Goal: Transaction & Acquisition: Subscribe to service/newsletter

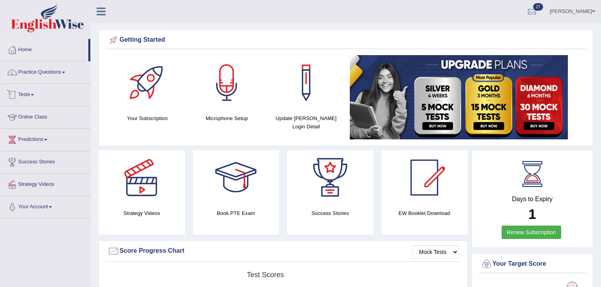
click at [51, 75] on link "Practice Questions" at bounding box center [45, 71] width 90 height 20
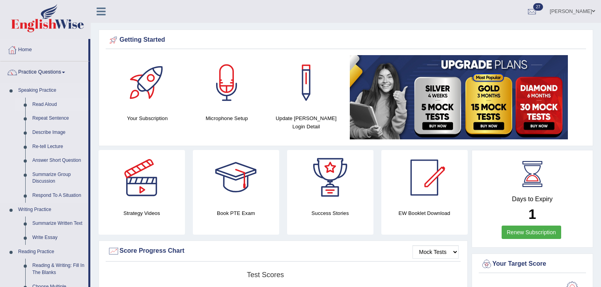
click at [53, 104] on link "Read Aloud" at bounding box center [59, 105] width 60 height 14
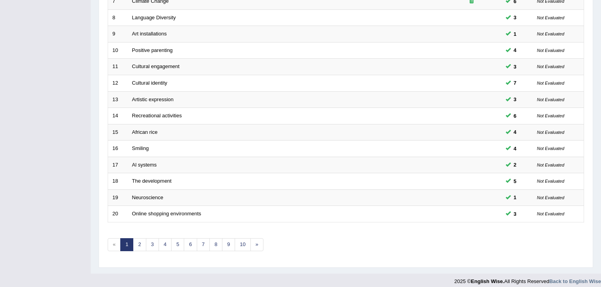
scroll to position [232, 0]
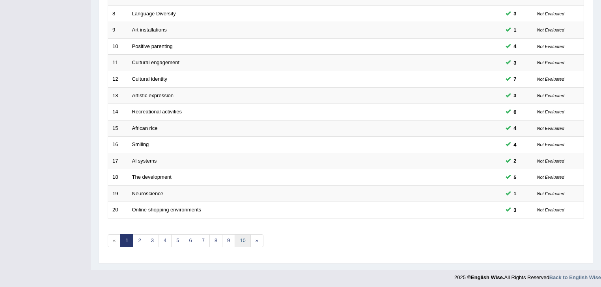
click at [237, 240] on link "10" at bounding box center [242, 240] width 16 height 13
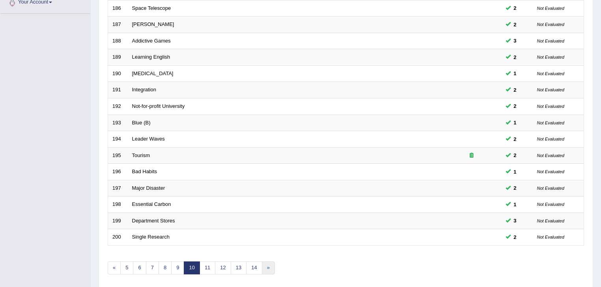
scroll to position [232, 0]
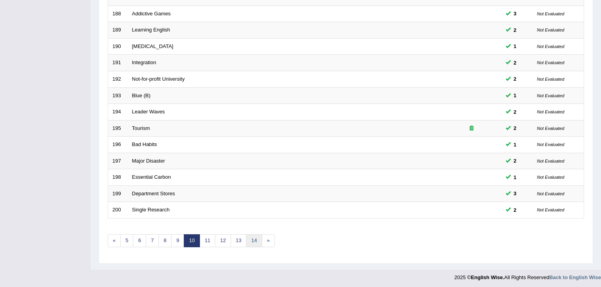
click at [250, 242] on link "14" at bounding box center [254, 240] width 16 height 13
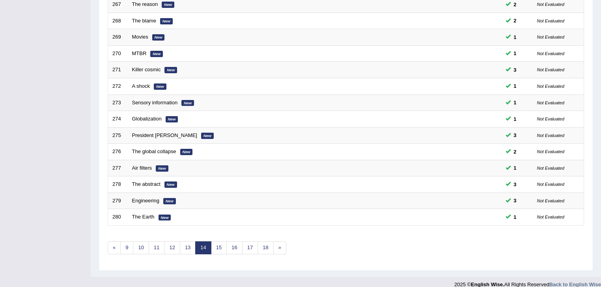
scroll to position [232, 0]
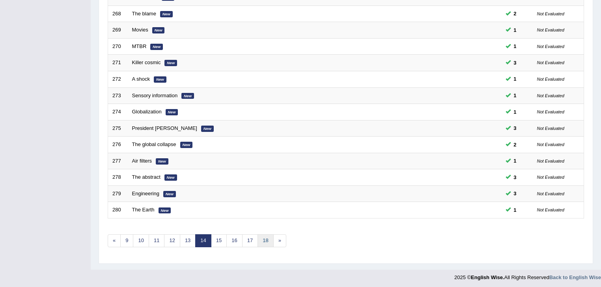
click at [268, 239] on link "18" at bounding box center [265, 240] width 16 height 13
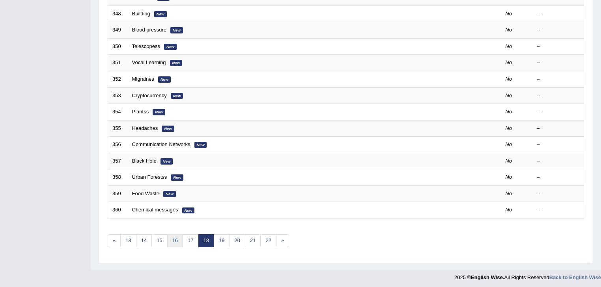
click at [180, 241] on link "16" at bounding box center [175, 240] width 16 height 13
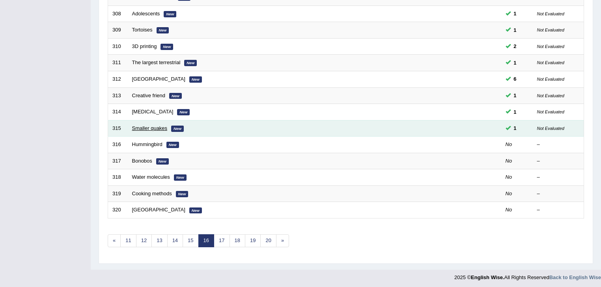
click at [147, 128] on link "Smaller quakes" at bounding box center [149, 128] width 35 height 6
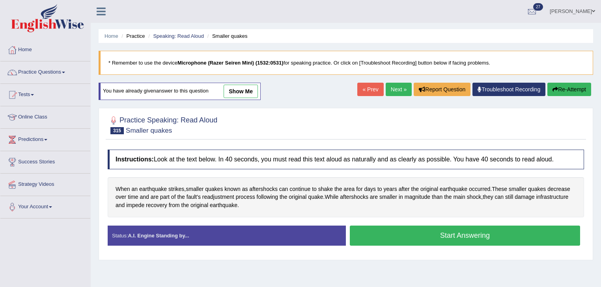
click at [387, 87] on link "Next »" at bounding box center [398, 89] width 26 height 13
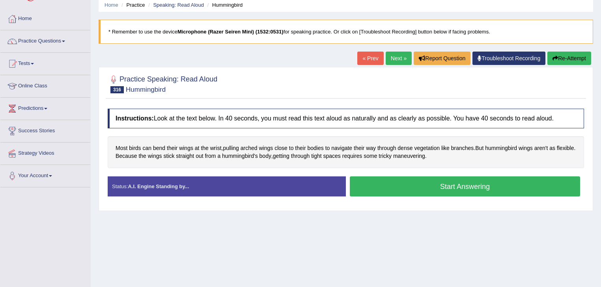
scroll to position [95, 0]
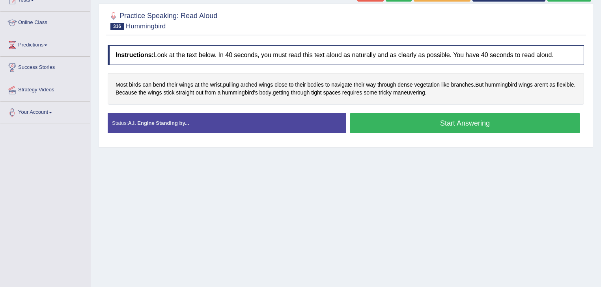
click at [400, 125] on button "Start Answering" at bounding box center [465, 123] width 230 height 20
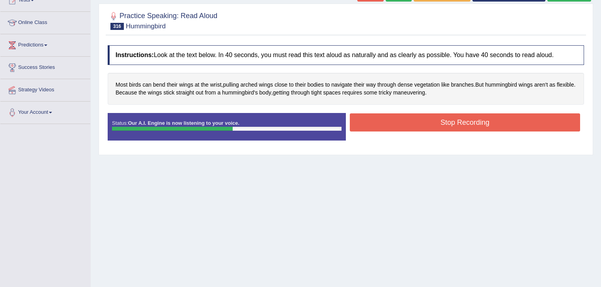
click at [384, 121] on button "Stop Recording" at bounding box center [465, 122] width 230 height 18
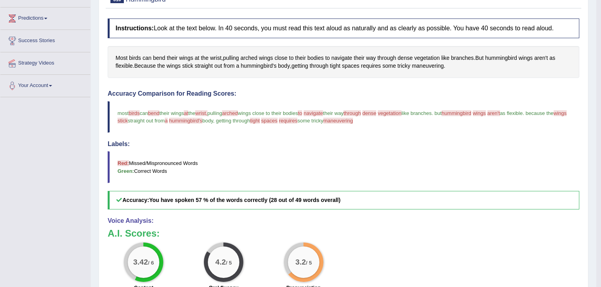
scroll to position [38, 0]
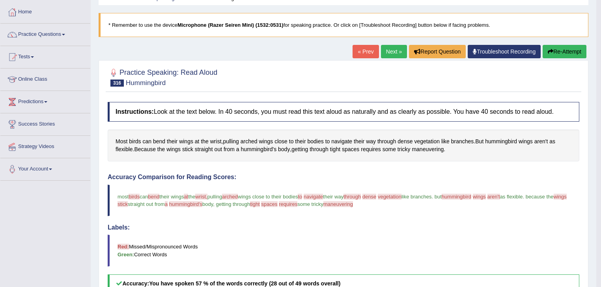
click at [556, 51] on button "Re-Attempt" at bounding box center [564, 51] width 44 height 13
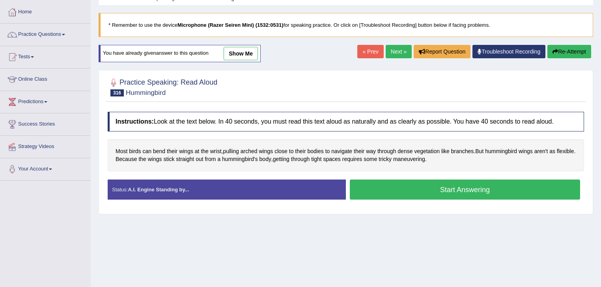
click at [398, 184] on button "Start Answering" at bounding box center [465, 190] width 230 height 20
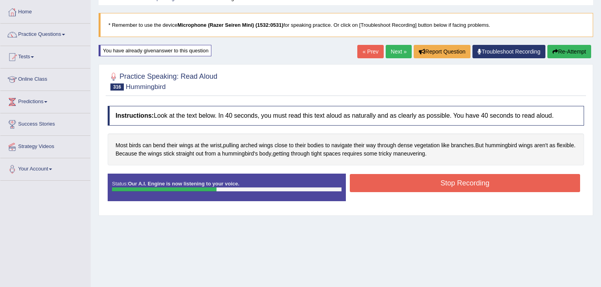
click at [429, 183] on button "Stop Recording" at bounding box center [465, 183] width 230 height 18
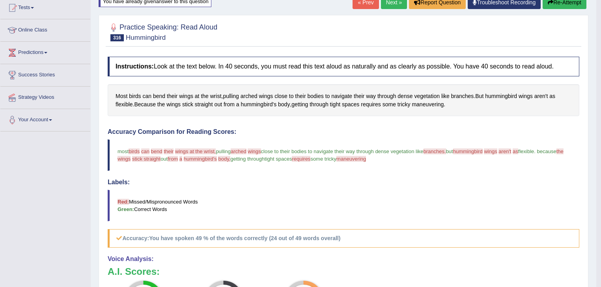
scroll to position [6, 0]
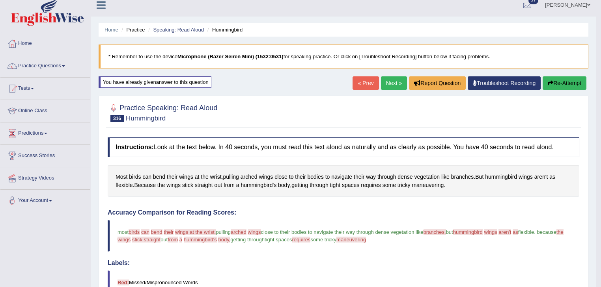
click at [550, 76] on div "Home Practice Speaking: Read Aloud Hummingbird * Remember to use the device Mic…" at bounding box center [343, 244] width 505 height 500
click at [553, 82] on button "Re-Attempt" at bounding box center [564, 82] width 44 height 13
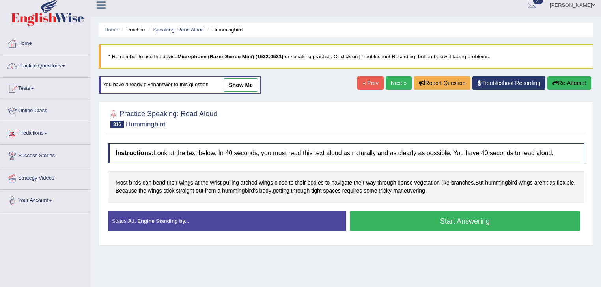
click at [426, 214] on button "Start Answering" at bounding box center [465, 221] width 230 height 20
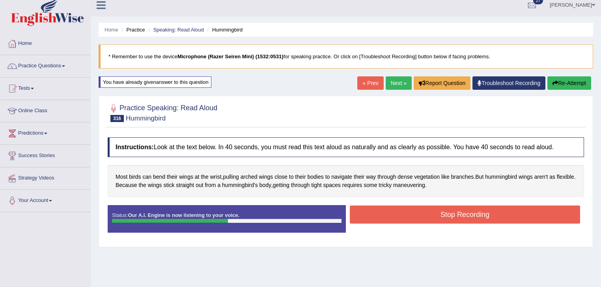
click at [430, 208] on button "Stop Recording" at bounding box center [465, 215] width 230 height 18
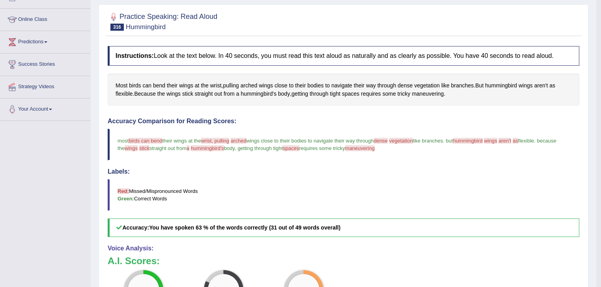
scroll to position [38, 0]
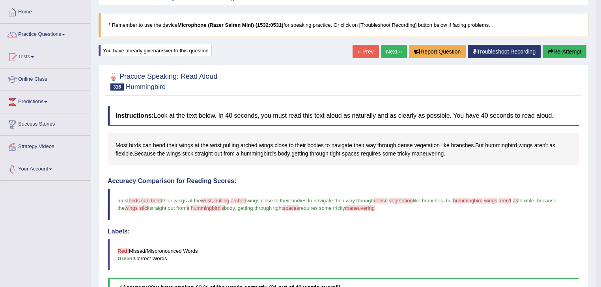
click at [398, 54] on link "Next »" at bounding box center [394, 51] width 26 height 13
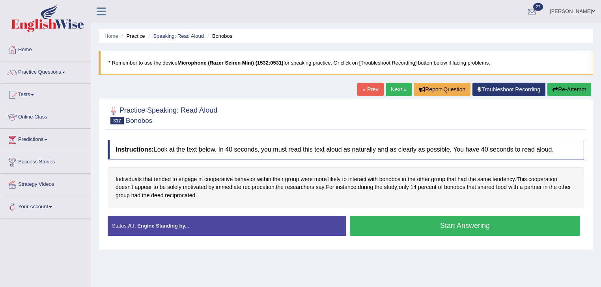
click at [389, 230] on button "Start Answering" at bounding box center [465, 226] width 230 height 20
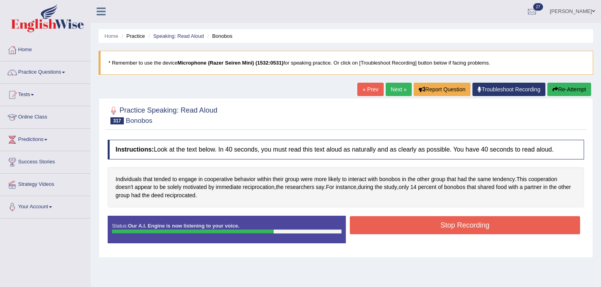
click at [394, 229] on button "Stop Recording" at bounding box center [465, 225] width 230 height 18
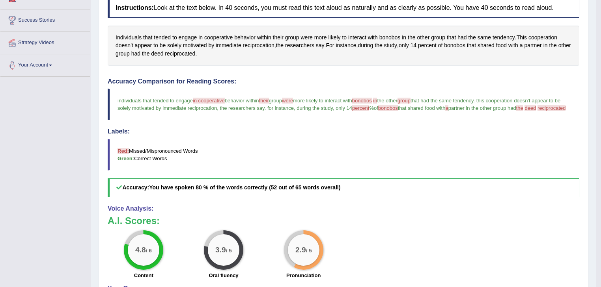
scroll to position [54, 0]
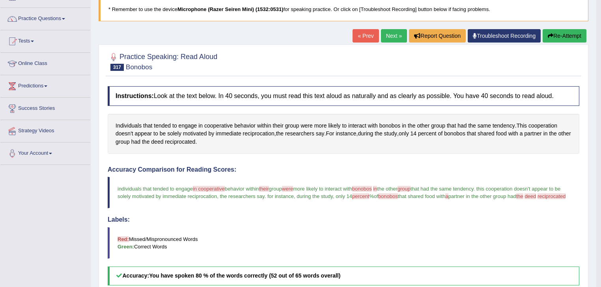
click at [560, 40] on button "Re-Attempt" at bounding box center [564, 35] width 44 height 13
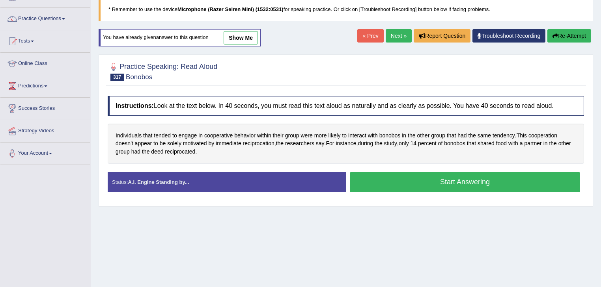
click at [403, 178] on button "Start Answering" at bounding box center [465, 182] width 230 height 20
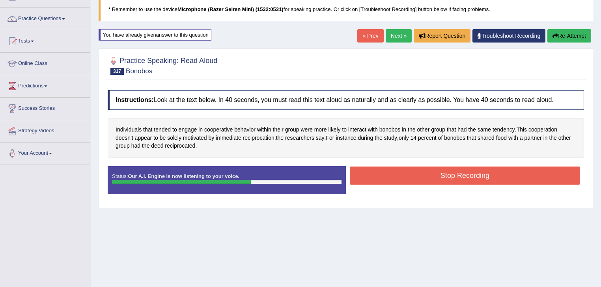
click at [418, 177] on button "Stop Recording" at bounding box center [465, 176] width 230 height 18
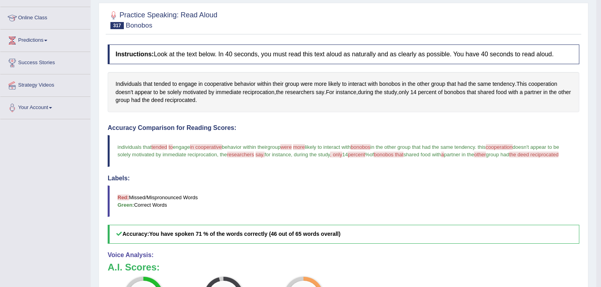
scroll to position [43, 0]
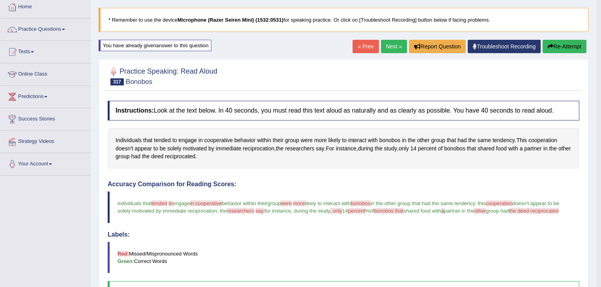
drag, startPoint x: 386, startPoint y: 43, endPoint x: 384, endPoint y: 48, distance: 5.3
click at [386, 43] on link "Next »" at bounding box center [394, 46] width 26 height 13
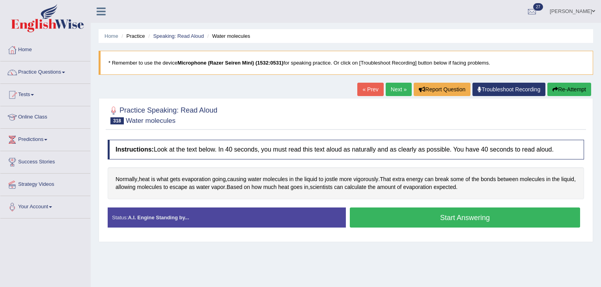
click at [367, 217] on button "Start Answering" at bounding box center [465, 218] width 230 height 20
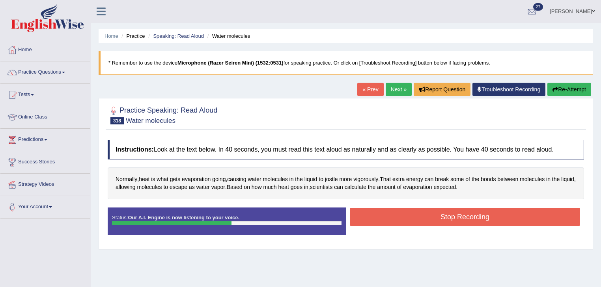
click at [424, 213] on button "Stop Recording" at bounding box center [465, 217] width 230 height 18
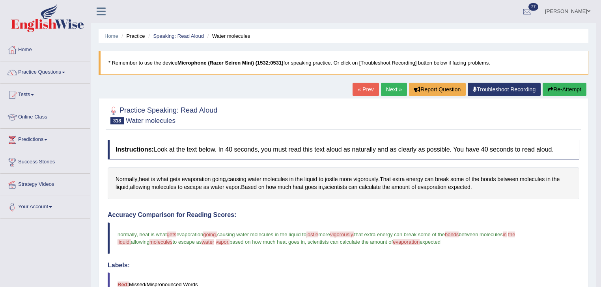
click at [403, 91] on link "Next »" at bounding box center [394, 89] width 26 height 13
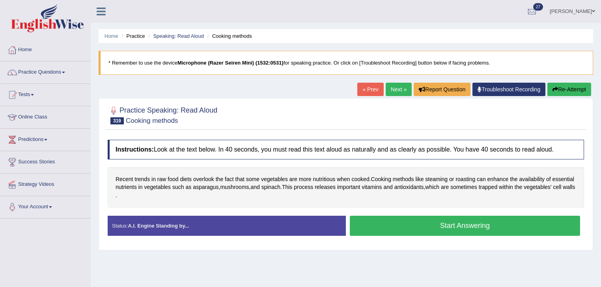
click at [368, 227] on button "Start Answering" at bounding box center [465, 226] width 230 height 20
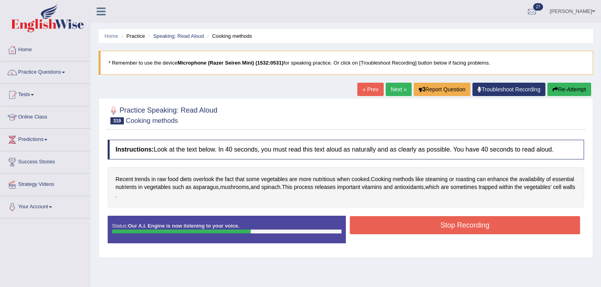
click at [386, 229] on button "Stop Recording" at bounding box center [465, 225] width 230 height 18
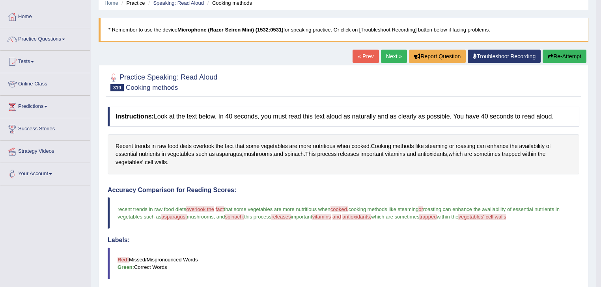
scroll to position [32, 0]
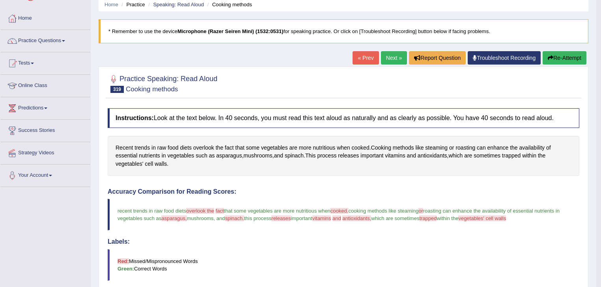
click at [568, 53] on button "Re-Attempt" at bounding box center [564, 57] width 44 height 13
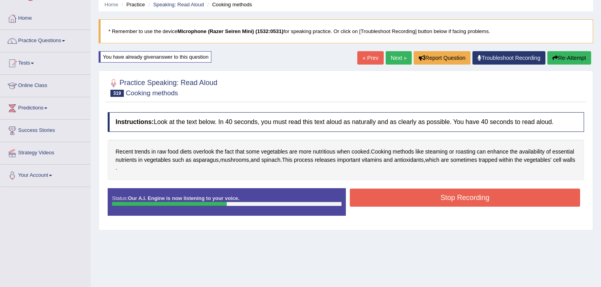
click at [438, 194] on button "Stop Recording" at bounding box center [465, 198] width 230 height 18
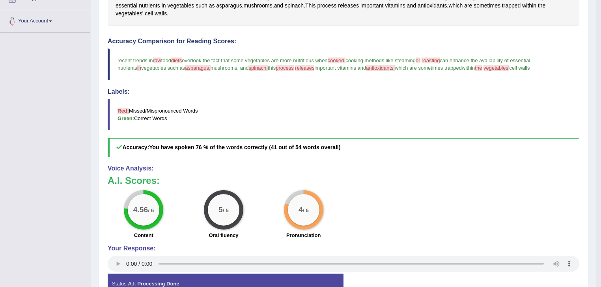
scroll to position [82, 0]
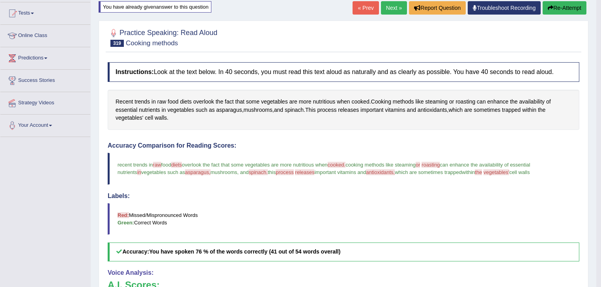
click at [399, 14] on div "« Prev Next » Report Question Troubleshoot Recording Re-Attempt" at bounding box center [470, 8] width 236 height 15
click at [398, 15] on div "« Prev Next » Report Question Troubleshoot Recording Re-Attempt" at bounding box center [470, 8] width 236 height 15
click at [396, 8] on link "Next »" at bounding box center [394, 7] width 26 height 13
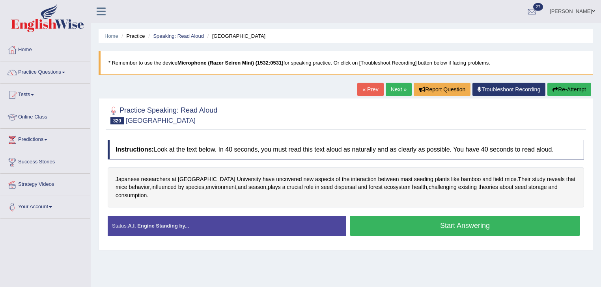
click at [382, 216] on button "Start Answering" at bounding box center [465, 226] width 230 height 20
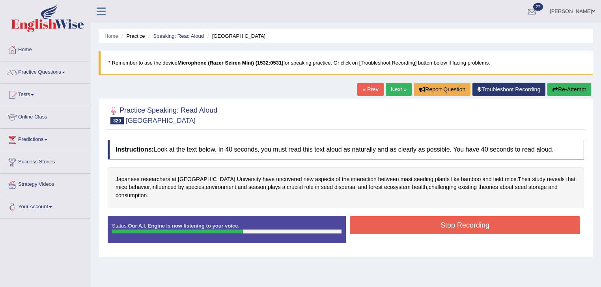
click at [501, 222] on button "Stop Recording" at bounding box center [465, 225] width 230 height 18
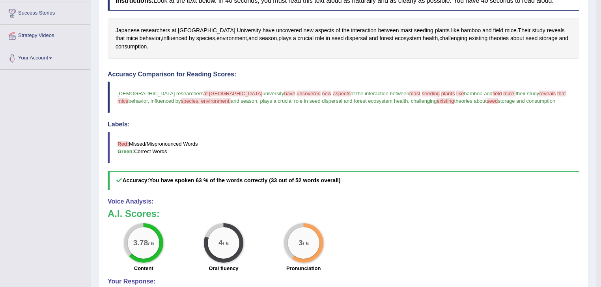
scroll to position [46, 0]
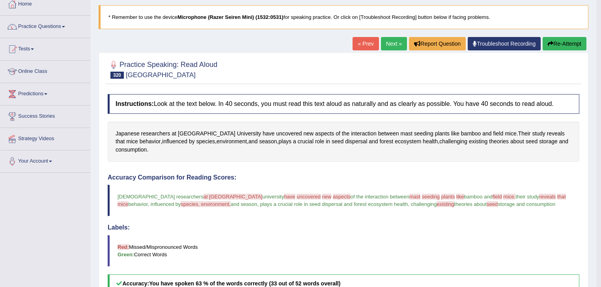
click at [567, 42] on button "Re-Attempt" at bounding box center [564, 43] width 44 height 13
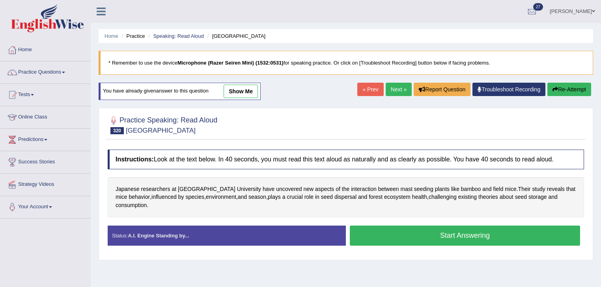
click at [399, 226] on button "Start Answering" at bounding box center [465, 236] width 230 height 20
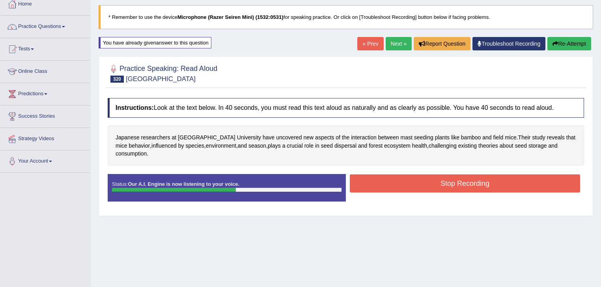
click at [433, 177] on button "Stop Recording" at bounding box center [465, 184] width 230 height 18
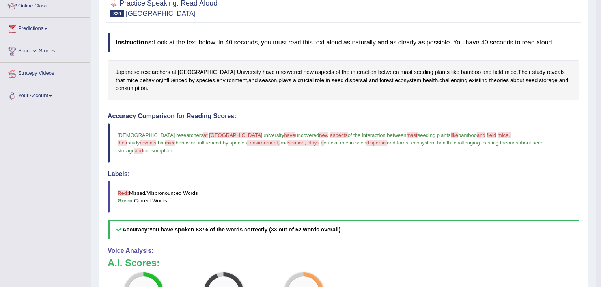
scroll to position [19, 0]
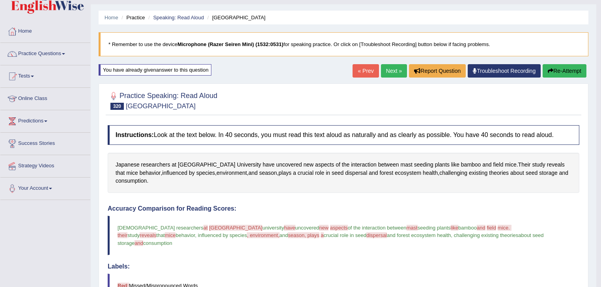
click at [381, 66] on link "Next »" at bounding box center [394, 70] width 26 height 13
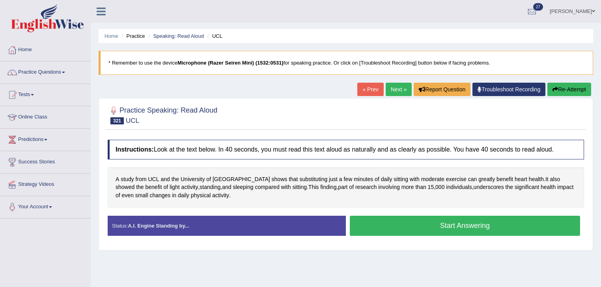
click at [369, 234] on button "Start Answering" at bounding box center [465, 226] width 230 height 20
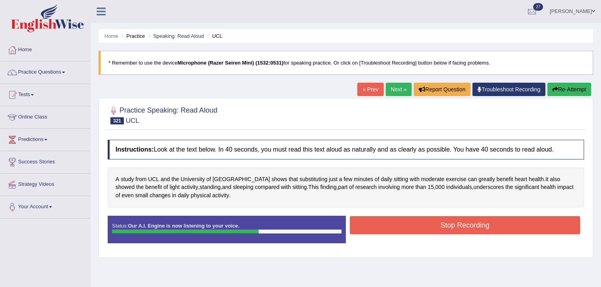
click at [388, 221] on button "Stop Recording" at bounding box center [465, 225] width 230 height 18
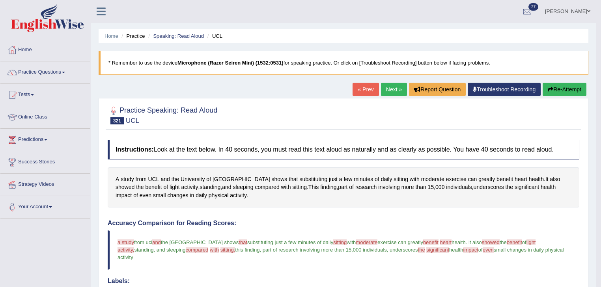
click at [390, 96] on div "« Prev Next » Report Question Troubleshoot Recording Re-Attempt" at bounding box center [470, 90] width 236 height 15
click at [387, 89] on link "Next »" at bounding box center [394, 89] width 26 height 13
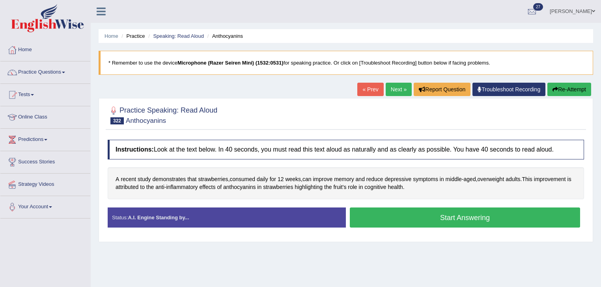
click at [376, 206] on div "Instructions: Look at the text below. In 40 seconds, you must read this text al…" at bounding box center [346, 187] width 480 height 102
click at [368, 214] on button "Start Answering" at bounding box center [465, 218] width 230 height 20
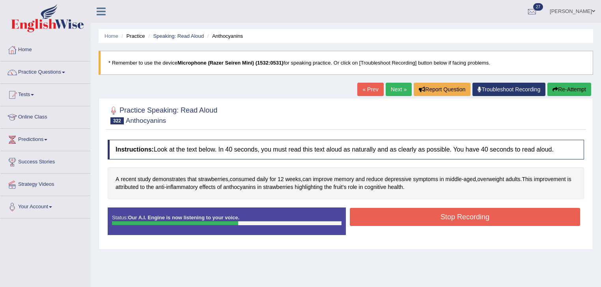
click at [438, 213] on button "Stop Recording" at bounding box center [465, 217] width 230 height 18
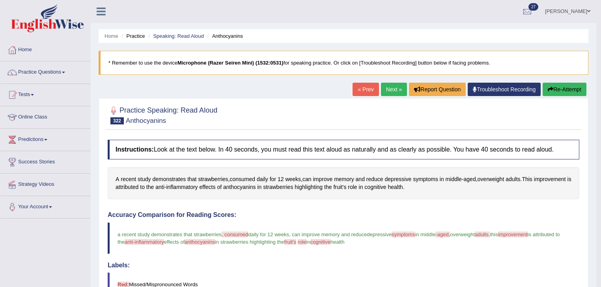
click at [568, 87] on button "Re-Attempt" at bounding box center [564, 89] width 44 height 13
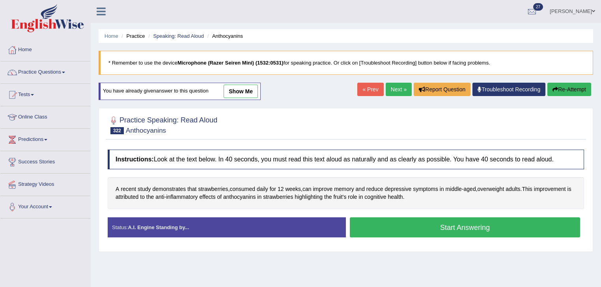
click at [490, 226] on button "Start Answering" at bounding box center [465, 228] width 230 height 20
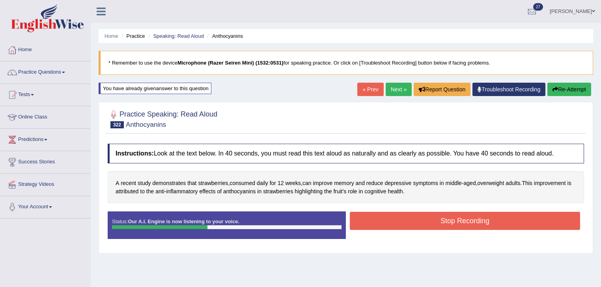
click at [434, 222] on button "Stop Recording" at bounding box center [465, 221] width 230 height 18
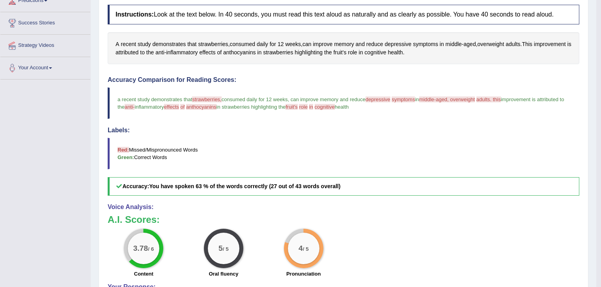
scroll to position [73, 0]
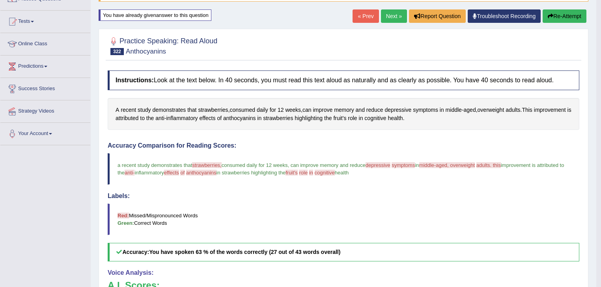
click at [386, 13] on link "Next »" at bounding box center [394, 15] width 26 height 13
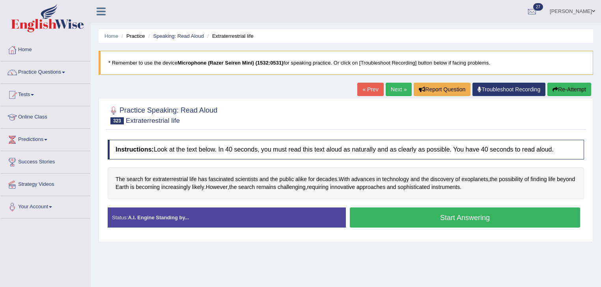
click at [431, 202] on div "Instructions: Look at the text below. In 40 seconds, you must read this text al…" at bounding box center [346, 187] width 480 height 102
click at [405, 214] on button "Start Answering" at bounding box center [465, 218] width 230 height 20
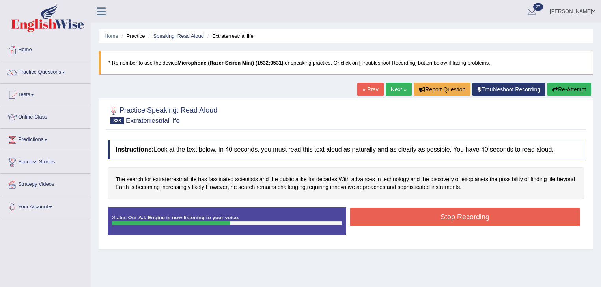
click at [474, 214] on button "Stop Recording" at bounding box center [465, 217] width 230 height 18
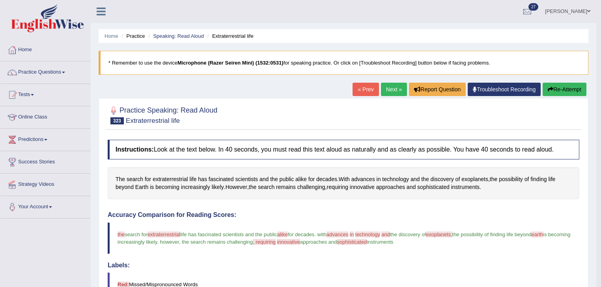
click at [387, 88] on link "Next »" at bounding box center [394, 89] width 26 height 13
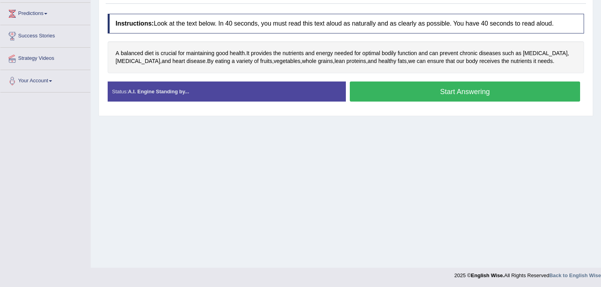
click at [403, 102] on div "Status: A.I. Engine Standing by... Start Answering Stop Recording" at bounding box center [346, 96] width 476 height 28
click at [410, 95] on button "Start Answering" at bounding box center [465, 92] width 230 height 20
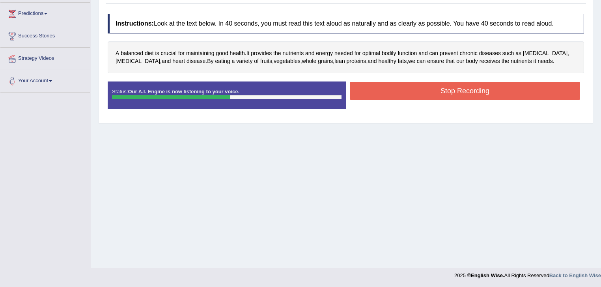
click at [395, 87] on button "Stop Recording" at bounding box center [465, 91] width 230 height 18
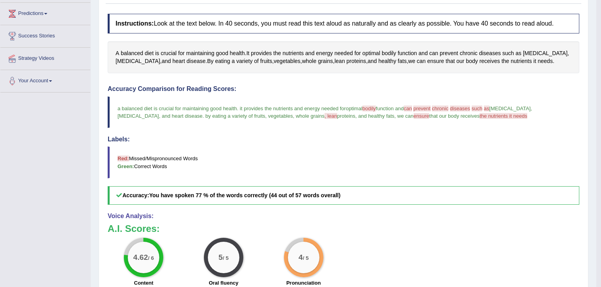
drag, startPoint x: 225, startPoint y: 257, endPoint x: 236, endPoint y: 258, distance: 11.1
click at [229, 257] on div "5 / 5" at bounding box center [224, 258] width 32 height 32
click at [223, 265] on div "5 / 5" at bounding box center [224, 258] width 32 height 32
drag, startPoint x: 287, startPoint y: 263, endPoint x: 360, endPoint y: 270, distance: 73.6
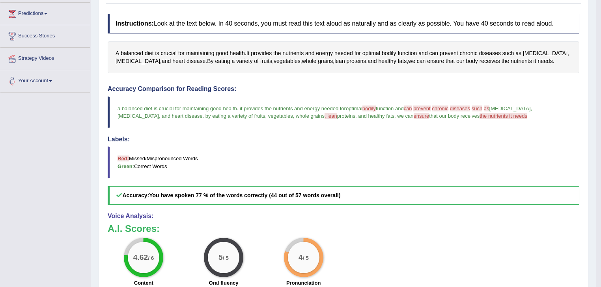
click at [349, 268] on div "4.62 / 6 Content 5 / 5 Oral fluency 4 / 5 Pronunciation" at bounding box center [343, 263] width 479 height 51
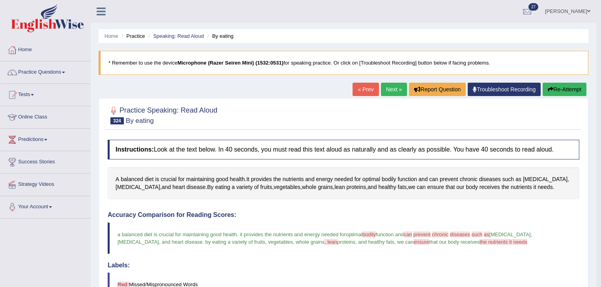
click at [398, 95] on link "Next »" at bounding box center [394, 89] width 26 height 13
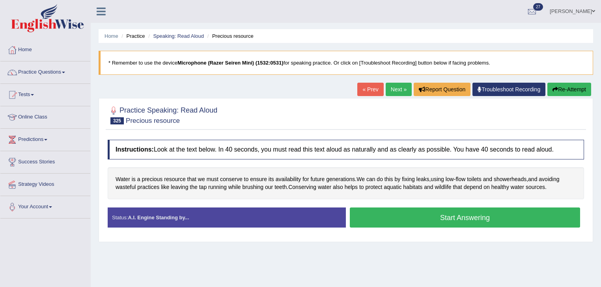
click at [415, 211] on button "Start Answering" at bounding box center [465, 218] width 230 height 20
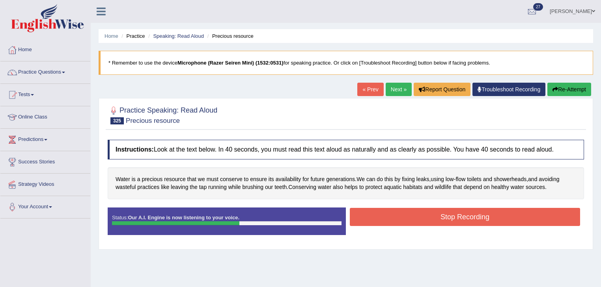
click at [415, 211] on button "Stop Recording" at bounding box center [465, 217] width 230 height 18
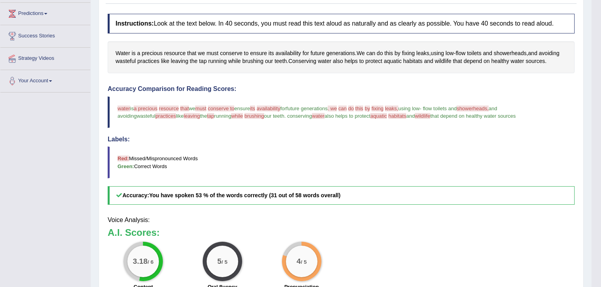
scroll to position [126, 0]
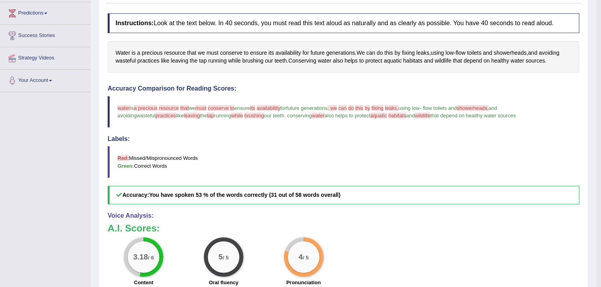
drag, startPoint x: 229, startPoint y: 257, endPoint x: 193, endPoint y: 260, distance: 36.4
click at [193, 261] on div "5 / 5 Oral fluency" at bounding box center [224, 263] width 80 height 51
drag, startPoint x: 217, startPoint y: 261, endPoint x: 279, endPoint y: 264, distance: 61.9
click at [274, 263] on div "3.18 / 6 Content 5 / 5 Oral fluency 4 / 5 Pronunciation" at bounding box center [343, 263] width 479 height 51
drag, startPoint x: 329, startPoint y: 251, endPoint x: 514, endPoint y: 271, distance: 185.9
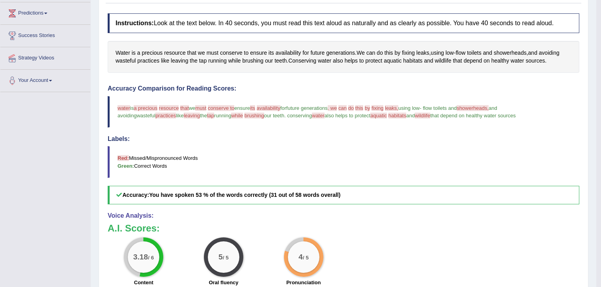
click at [450, 263] on div "3.18 / 6 Content 5 / 5 Oral fluency 4 / 5 Pronunciation" at bounding box center [343, 263] width 479 height 51
click at [432, 267] on div "3.18 / 6 Content 5 / 5 Oral fluency 4 / 5 Pronunciation" at bounding box center [343, 263] width 479 height 51
drag, startPoint x: 323, startPoint y: 247, endPoint x: 408, endPoint y: 251, distance: 85.2
click at [351, 249] on div "3.18 / 6 Content 5 / 5 Oral fluency 4 / 5 Pronunciation" at bounding box center [343, 263] width 479 height 51
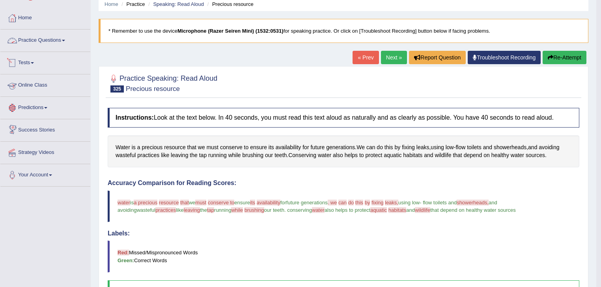
click at [51, 47] on link "Practice Questions" at bounding box center [45, 40] width 90 height 20
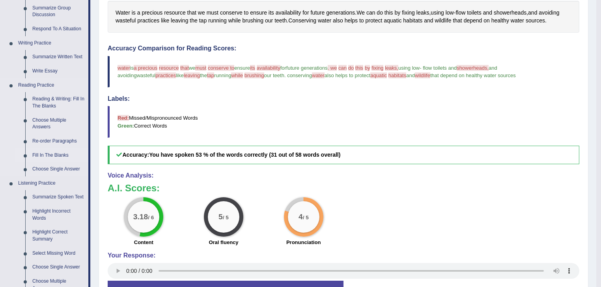
scroll to position [95, 0]
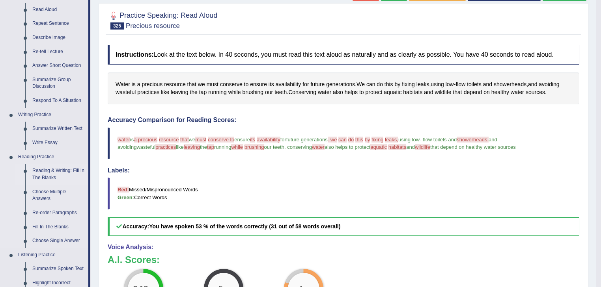
click at [55, 174] on link "Reading & Writing: Fill In The Blanks" at bounding box center [59, 174] width 60 height 21
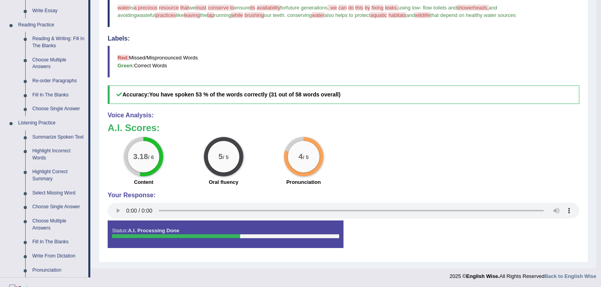
scroll to position [336, 0]
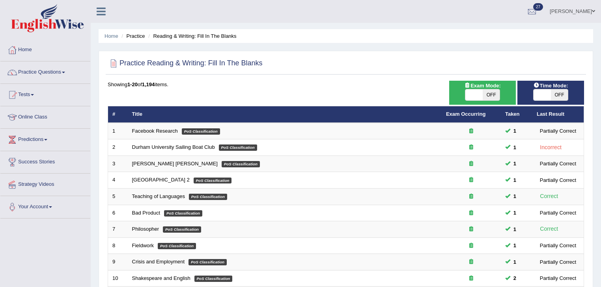
scroll to position [221, 0]
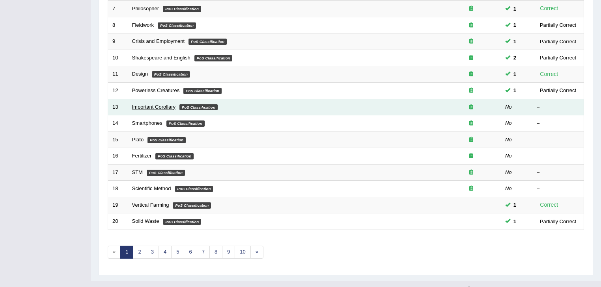
click at [147, 104] on link "Important Corollary" at bounding box center [154, 107] width 44 height 6
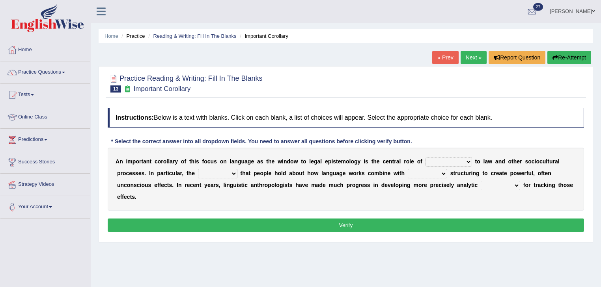
click at [443, 162] on select "discourse epoch dialect acquaintance" at bounding box center [448, 161] width 46 height 9
click at [444, 139] on div "Instructions: Below is a text with blanks. Click on each blank, a list of choic…" at bounding box center [346, 171] width 480 height 134
click at [448, 157] on select "discourse epoch dialect acquaintance" at bounding box center [448, 161] width 46 height 9
click at [450, 150] on div "A n i m p o r t a n t c o r o l l a r y o f t h i s f o c u s o n l a n g u a g…" at bounding box center [346, 179] width 476 height 63
click at [447, 168] on div "A n i m p o r t a n t c o r o l l a r y o f t h i s f o c u s o n l a n g u a g…" at bounding box center [346, 179] width 476 height 63
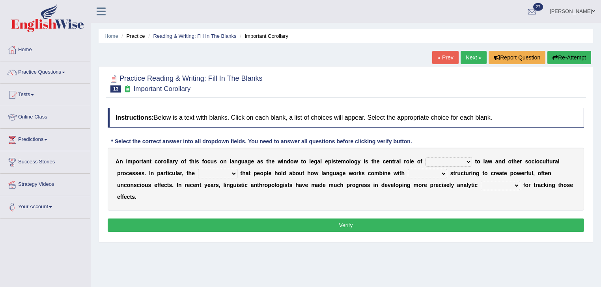
click at [446, 161] on select "discourse epoch dialect acquaintance" at bounding box center [448, 161] width 46 height 9
select select "discourse"
click at [425, 157] on select "discourse epoch dialect acquaintance" at bounding box center [448, 161] width 46 height 9
click at [224, 169] on select "deviation besmirch consent ideas" at bounding box center [217, 173] width 39 height 9
click at [198, 169] on select "deviation besmirch consent ideas" at bounding box center [217, 173] width 39 height 9
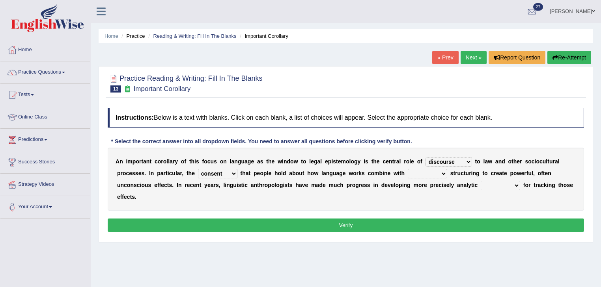
drag, startPoint x: 223, startPoint y: 172, endPoint x: 224, endPoint y: 177, distance: 5.1
click at [224, 172] on select "deviation besmirch consent ideas" at bounding box center [217, 173] width 39 height 9
select select "ideas"
click at [198, 169] on select "deviation besmirch consent ideas" at bounding box center [217, 173] width 39 height 9
click at [440, 177] on select "mandatory linguistic legitimate customary" at bounding box center [426, 173] width 39 height 9
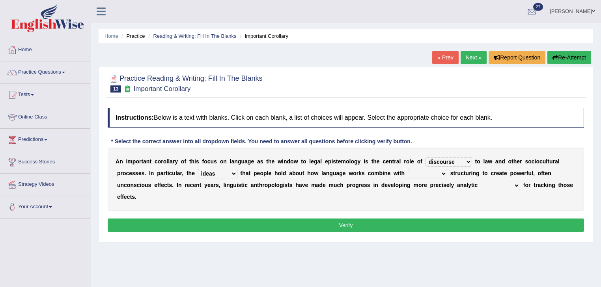
select select "linguistic"
click at [407, 169] on select "mandatory linguistic legitimate customary" at bounding box center [426, 173] width 39 height 9
click at [430, 222] on button "Verify" at bounding box center [346, 225] width 476 height 13
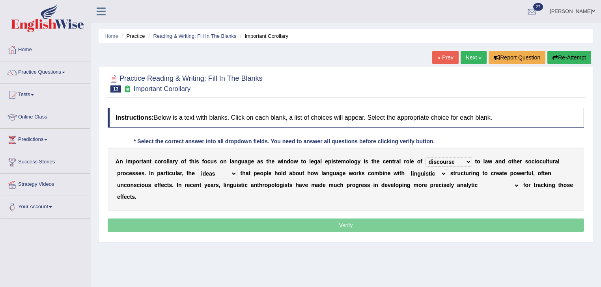
click at [489, 188] on select "tools appetite albums stroke" at bounding box center [499, 185] width 39 height 9
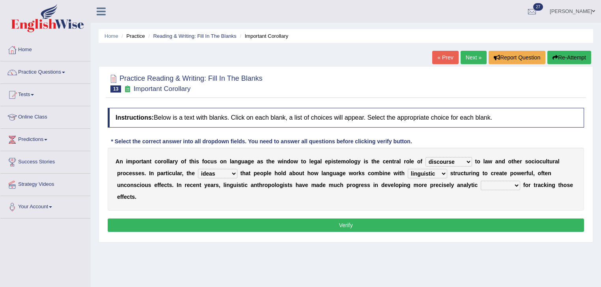
click at [537, 210] on div "Instructions: Below is a text with blanks. Click on each blank, a list of choic…" at bounding box center [346, 171] width 480 height 134
click at [506, 192] on div "A n i m p o r t a n t c o r o l l a r y o f t h i s f o c u s o n l a n g u a g…" at bounding box center [346, 179] width 476 height 63
click at [493, 189] on select "tools appetite albums stroke" at bounding box center [499, 185] width 39 height 9
select select "tools"
click at [480, 181] on select "tools appetite albums stroke" at bounding box center [499, 185] width 39 height 9
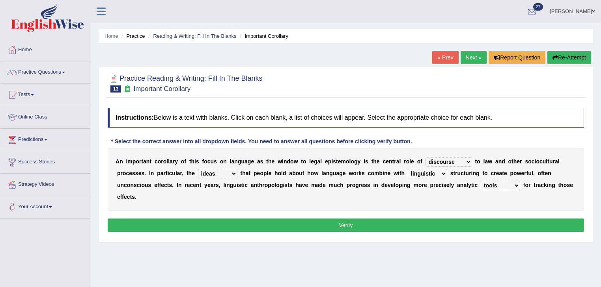
click at [503, 225] on button "Verify" at bounding box center [346, 225] width 476 height 13
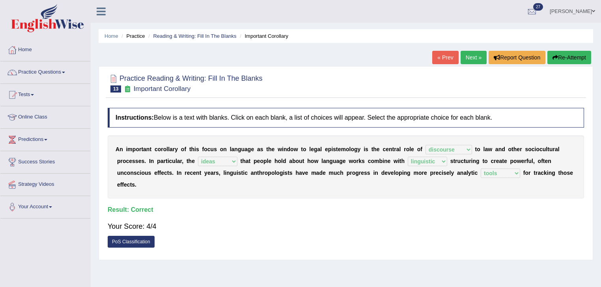
click at [469, 57] on link "Next »" at bounding box center [473, 57] width 26 height 13
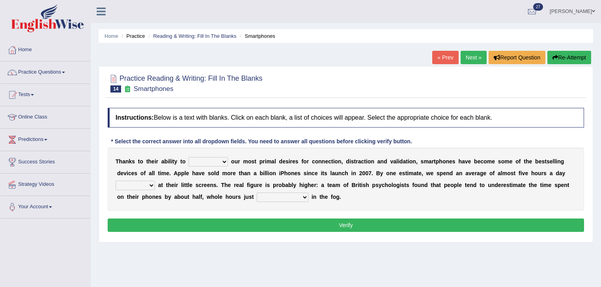
click at [441, 56] on link "« Prev" at bounding box center [445, 57] width 26 height 13
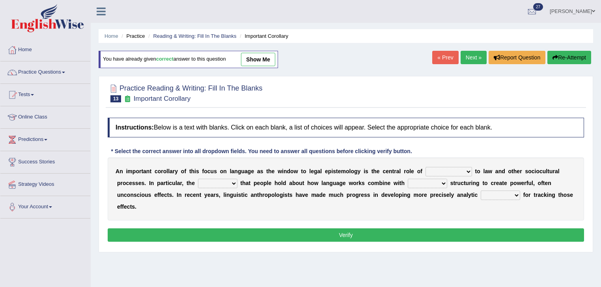
click at [253, 59] on link "show me" at bounding box center [258, 59] width 34 height 13
select select "discourse"
select select "ideas"
select select "linguistic"
select select "tools"
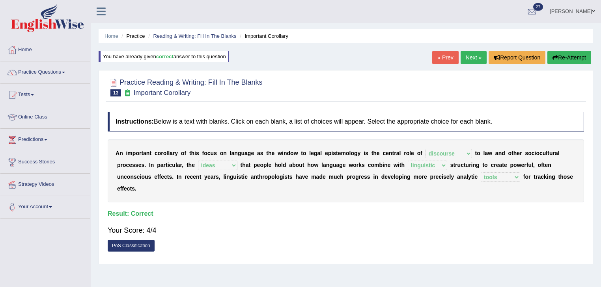
click at [467, 57] on link "Next »" at bounding box center [473, 57] width 26 height 13
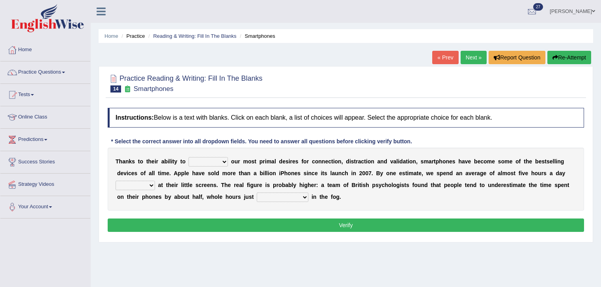
click at [216, 161] on select "hijack describe sharpen conserve" at bounding box center [207, 161] width 39 height 9
click at [226, 162] on select "hijack describe sharpen conserve" at bounding box center [207, 161] width 39 height 9
click at [188, 157] on select "hijack describe sharpen conserve" at bounding box center [207, 161] width 39 height 9
click at [210, 161] on select "hijack describe sharpen conserve" at bounding box center [207, 161] width 39 height 9
click at [188, 157] on select "hijack describe sharpen conserve" at bounding box center [207, 161] width 39 height 9
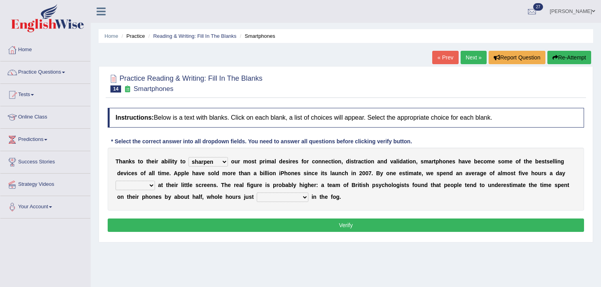
drag, startPoint x: 206, startPoint y: 159, endPoint x: 203, endPoint y: 164, distance: 6.2
click at [205, 162] on select "hijack describe sharpen conserve" at bounding box center [207, 161] width 39 height 9
select select "conserve"
click at [188, 157] on select "hijack describe sharpen conserve" at bounding box center [207, 161] width 39 height 9
click at [208, 163] on select "hijack describe sharpen conserve" at bounding box center [207, 161] width 39 height 9
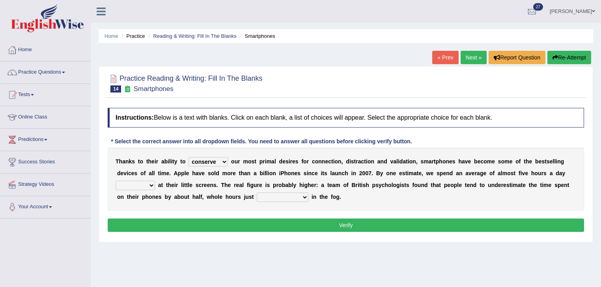
click at [317, 69] on div "Practice Reading & Writing: Fill In The Blanks 14 Smartphones Instructions: Bel…" at bounding box center [346, 154] width 494 height 177
click at [146, 186] on select "watching waggling snoring staring" at bounding box center [134, 185] width 39 height 9
select select "staring"
click at [115, 181] on select "watching waggling snoring staring" at bounding box center [134, 185] width 39 height 9
click at [292, 198] on select "has evaporated evaporating evaporate evaporates" at bounding box center [283, 197] width 52 height 9
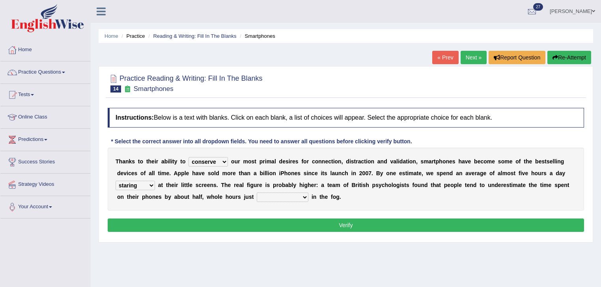
drag, startPoint x: 381, startPoint y: 201, endPoint x: 361, endPoint y: 202, distance: 20.6
click at [380, 202] on div "T h a n k s t o t h e i r a b i l i t y t o hijack describe sharpen conserve o …" at bounding box center [346, 179] width 476 height 63
click at [290, 195] on select "has evaporated evaporating evaporate evaporates" at bounding box center [283, 197] width 52 height 9
click at [387, 200] on div "T h a n k s t o t h e i r a b i l i t y t o hijack describe sharpen conserve o …" at bounding box center [346, 179] width 476 height 63
click at [287, 195] on select "has evaporated evaporating evaporate evaporates" at bounding box center [283, 197] width 52 height 9
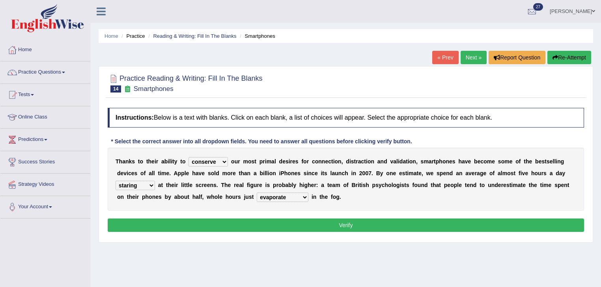
click at [257, 193] on select "has evaporated evaporating evaporate evaporates" at bounding box center [283, 197] width 52 height 9
click at [296, 195] on select "has evaporated evaporating evaporate evaporates" at bounding box center [283, 197] width 52 height 9
select select "has evaporated"
click at [257, 193] on select "has evaporated evaporating evaporate evaporates" at bounding box center [283, 197] width 52 height 9
click at [289, 195] on select "has evaporated evaporating evaporate evaporates" at bounding box center [283, 197] width 52 height 9
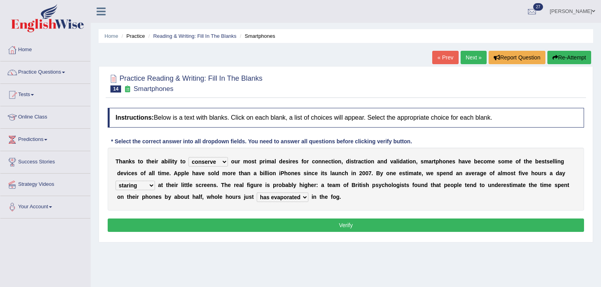
click at [331, 200] on div "T h a n k s t o t h e i r a b i l i t y t o hijack describe sharpen conserve o …" at bounding box center [346, 179] width 476 height 63
click at [323, 227] on button "Verify" at bounding box center [346, 225] width 476 height 13
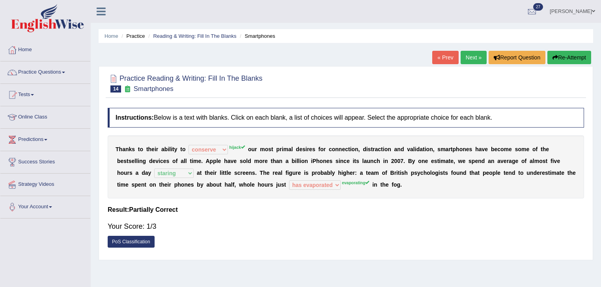
click at [568, 54] on button "Re-Attempt" at bounding box center [569, 57] width 44 height 13
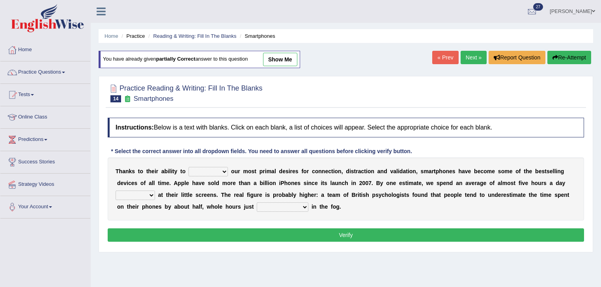
click at [219, 178] on div "T [PERSON_NAME] t o t h e i r a b i l i t y t o hijack describe [PERSON_NAME] c…" at bounding box center [346, 189] width 476 height 63
click at [218, 172] on select "hijack describe sharpen conserve" at bounding box center [207, 171] width 39 height 9
select select "hijack"
click at [188, 167] on select "hijack describe sharpen conserve" at bounding box center [207, 171] width 39 height 9
click at [138, 197] on select "watching waggling snoring staring" at bounding box center [134, 195] width 39 height 9
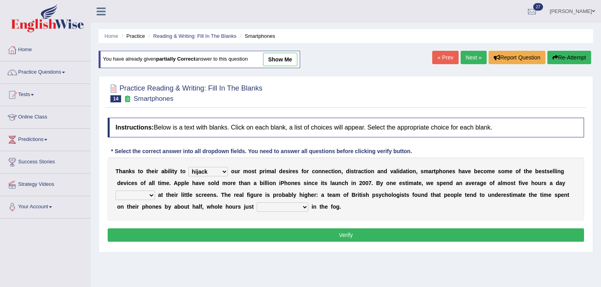
select select "staring"
click at [115, 191] on select "watching waggling snoring staring" at bounding box center [134, 195] width 39 height 9
click at [281, 208] on select "has evaporated evaporating evaporate evaporates" at bounding box center [283, 207] width 52 height 9
select select "evaporating"
click at [257, 203] on select "has evaporated evaporating evaporate evaporates" at bounding box center [283, 207] width 52 height 9
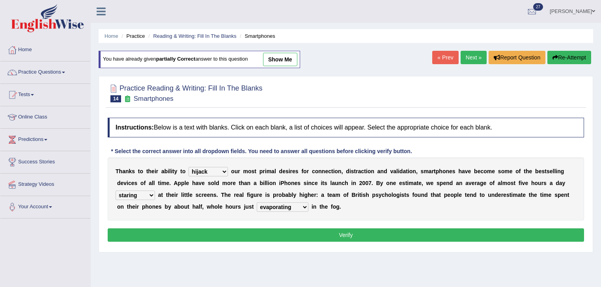
click at [284, 236] on button "Verify" at bounding box center [346, 235] width 476 height 13
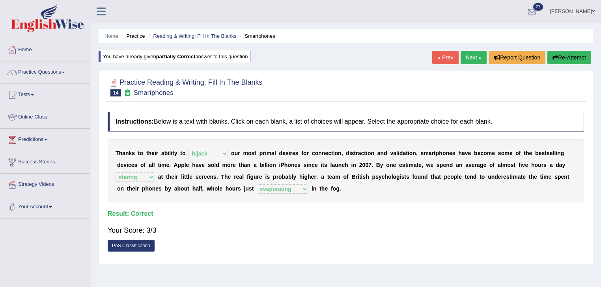
click at [463, 59] on link "Next »" at bounding box center [473, 57] width 26 height 13
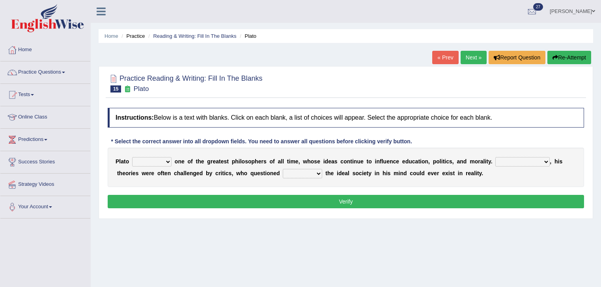
click at [450, 62] on link "« Prev" at bounding box center [445, 57] width 26 height 13
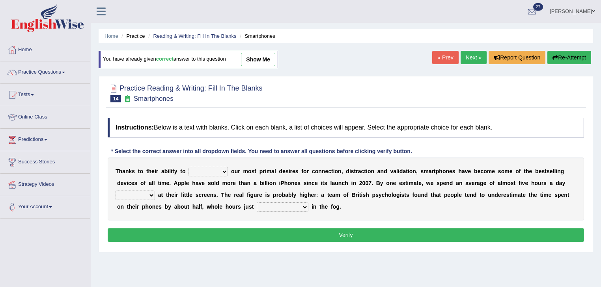
click at [260, 65] on link "show me" at bounding box center [258, 59] width 34 height 13
select select "hijack"
select select "staring"
select select "evaporating"
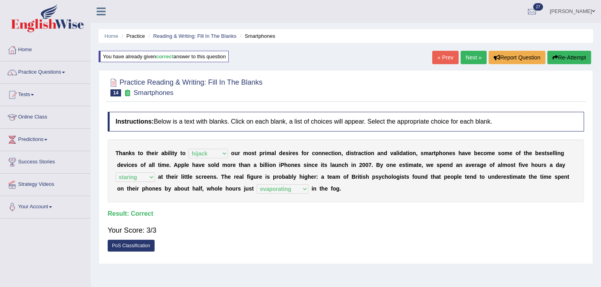
click at [571, 57] on button "Re-Attempt" at bounding box center [569, 57] width 44 height 13
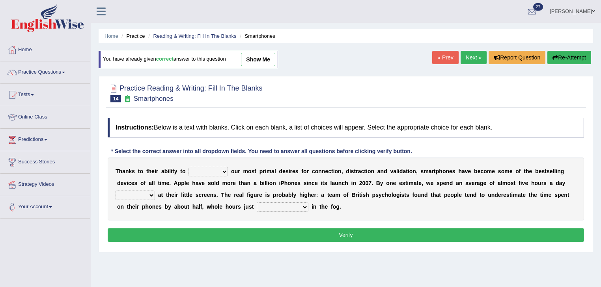
click at [134, 197] on select "watching waggling snoring staring" at bounding box center [134, 195] width 39 height 9
click at [215, 169] on select "hijack describe sharpen conserve" at bounding box center [207, 171] width 39 height 9
click at [266, 61] on link "show me" at bounding box center [258, 59] width 34 height 13
select select "hijack"
select select "staring"
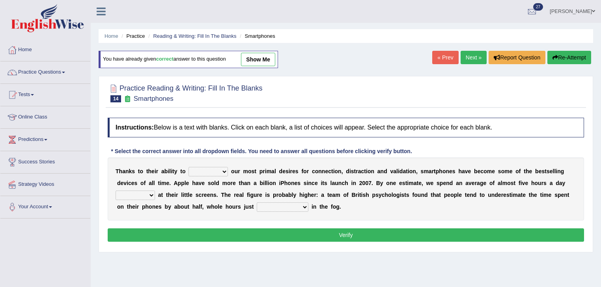
select select "evaporating"
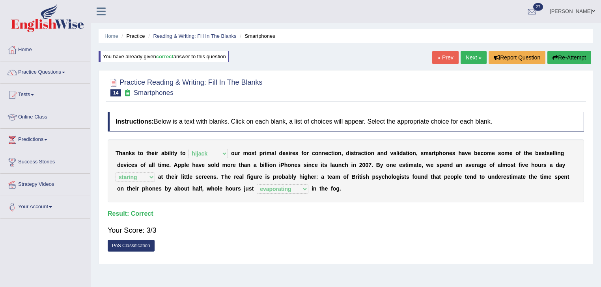
click at [478, 54] on link "Next »" at bounding box center [473, 57] width 26 height 13
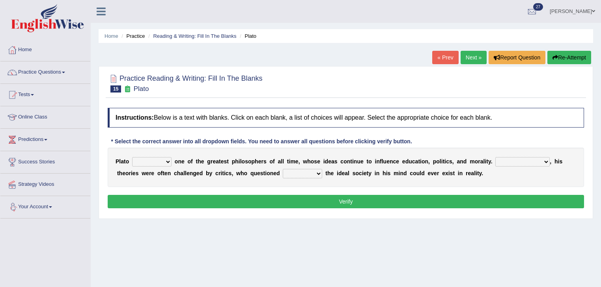
click at [153, 157] on select "keeps comes claims remains" at bounding box center [151, 161] width 39 height 9
select select "claims"
click at [132, 157] on select "keeps comes claims remains" at bounding box center [151, 161] width 39 height 9
click at [155, 158] on select "keeps comes claims remains" at bounding box center [151, 161] width 39 height 9
click at [132, 157] on select "keeps comes claims remains" at bounding box center [151, 161] width 39 height 9
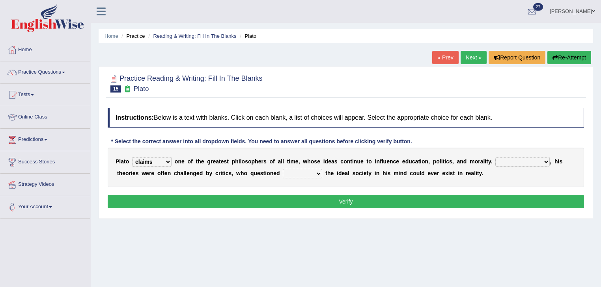
click at [159, 158] on select "keeps comes claims remains" at bounding box center [151, 161] width 39 height 9
click at [132, 157] on select "keeps comes claims remains" at bounding box center [151, 161] width 39 height 9
click at [520, 161] on select "Notwithstanding So However Whatever" at bounding box center [522, 161] width 54 height 9
select select "However"
click at [495, 157] on select "Notwithstanding So However Whatever" at bounding box center [522, 161] width 54 height 9
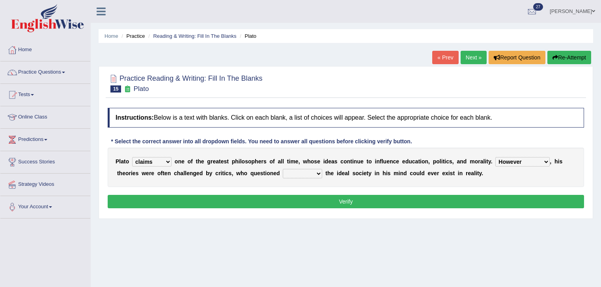
click at [314, 170] on select "which what that whether" at bounding box center [302, 173] width 39 height 9
select select "whether"
click at [283, 169] on select "which what that whether" at bounding box center [302, 173] width 39 height 9
click at [320, 197] on button "Verify" at bounding box center [346, 201] width 476 height 13
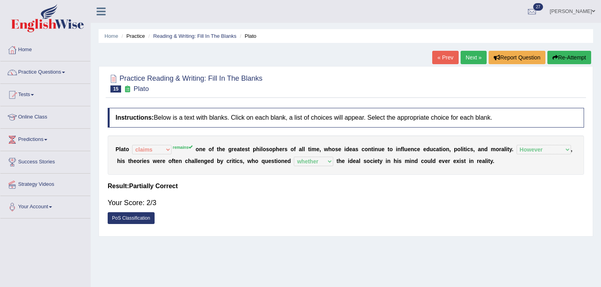
click at [571, 54] on button "Re-Attempt" at bounding box center [569, 57] width 44 height 13
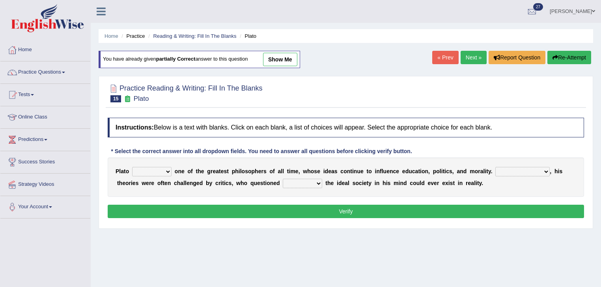
click at [517, 166] on div "P l a t o keeps comes claims remains o n e o f t h e g r e a t e s t p h i l o …" at bounding box center [346, 177] width 476 height 39
click at [517, 167] on select "Notwithstanding So However Whatever" at bounding box center [522, 171] width 54 height 9
select select "However"
click at [495, 167] on select "Notwithstanding So However Whatever" at bounding box center [522, 171] width 54 height 9
click at [293, 176] on div "P l a t o keeps comes claims remains o n e o f t h e g r e a t e s t p h i l o …" at bounding box center [346, 177] width 476 height 39
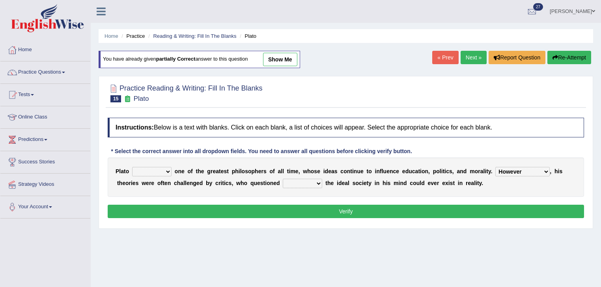
click at [292, 179] on select "which what that whether" at bounding box center [302, 183] width 39 height 9
select select "whether"
click at [283, 179] on select "which what that whether" at bounding box center [302, 183] width 39 height 9
click at [153, 175] on select "keeps comes claims remains" at bounding box center [151, 171] width 39 height 9
click at [132, 167] on select "keeps comes claims remains" at bounding box center [151, 171] width 39 height 9
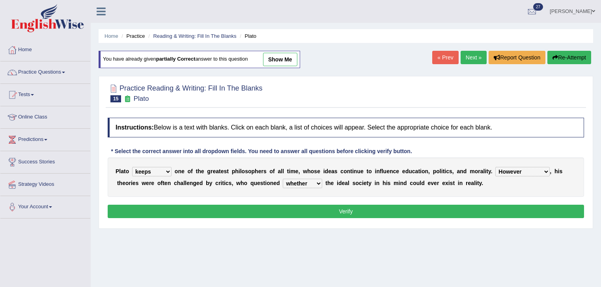
click at [158, 177] on div "P l a t o keeps comes claims remains o n e o f t h e g r e a t e s t p h i l o …" at bounding box center [346, 177] width 476 height 39
click at [161, 172] on select "keeps comes claims remains" at bounding box center [151, 171] width 39 height 9
select select "remains"
click at [132, 167] on select "keeps comes claims remains" at bounding box center [151, 171] width 39 height 9
click at [166, 203] on div "Instructions: Below is a text with blanks. Click on each blank, a list of choic…" at bounding box center [346, 169] width 480 height 111
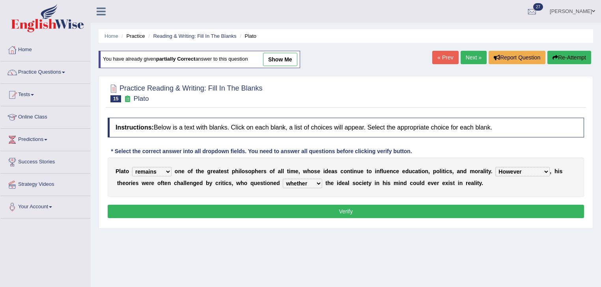
click at [163, 210] on button "Verify" at bounding box center [346, 211] width 476 height 13
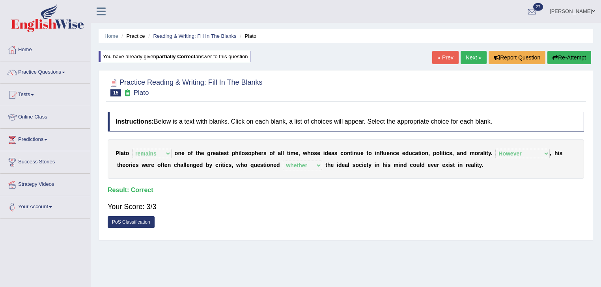
click at [472, 60] on link "Next »" at bounding box center [473, 57] width 26 height 13
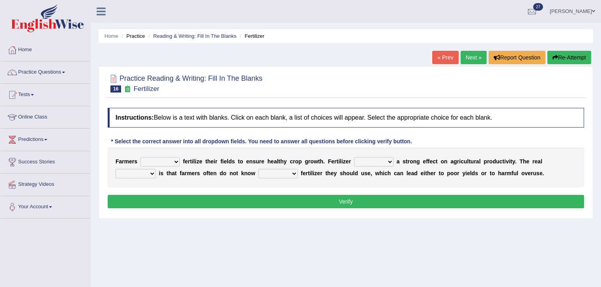
click at [170, 164] on select "must should need can" at bounding box center [159, 161] width 39 height 9
select select "should"
click at [140, 157] on select "must should need can" at bounding box center [159, 161] width 39 height 9
click at [164, 162] on select "must should need can" at bounding box center [159, 161] width 39 height 9
click at [140, 157] on select "must should need can" at bounding box center [159, 161] width 39 height 9
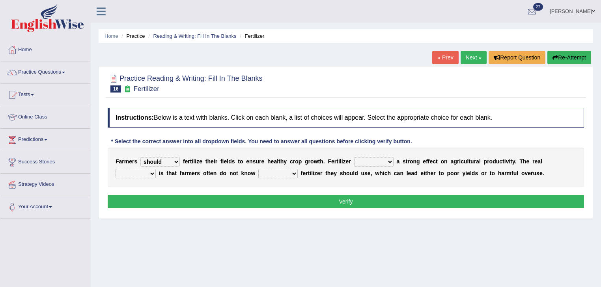
click at [377, 161] on select "has had have having" at bounding box center [373, 161] width 39 height 9
select select "has"
click at [354, 157] on select "has had have having" at bounding box center [373, 161] width 39 height 9
click at [136, 176] on select "problem question conclusion answer" at bounding box center [135, 173] width 40 height 9
select select "problem"
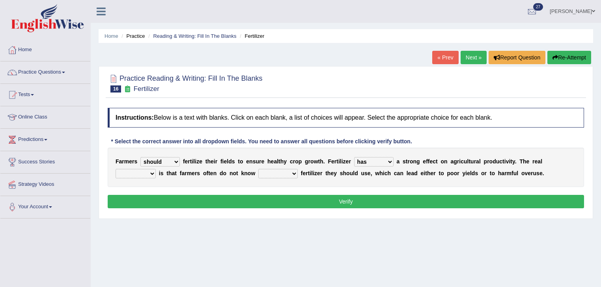
click at [115, 169] on select "problem question conclusion answer" at bounding box center [135, 173] width 40 height 9
click at [278, 177] on select "how much how many however so much" at bounding box center [277, 173] width 39 height 9
select select "how much"
click at [258, 169] on select "how much how many however so much" at bounding box center [277, 173] width 39 height 9
click at [201, 199] on button "Verify" at bounding box center [346, 201] width 476 height 13
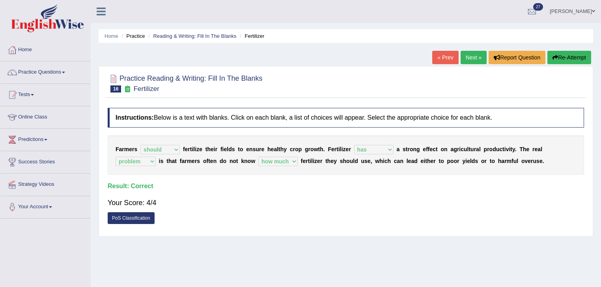
click at [464, 59] on link "Next »" at bounding box center [473, 57] width 26 height 13
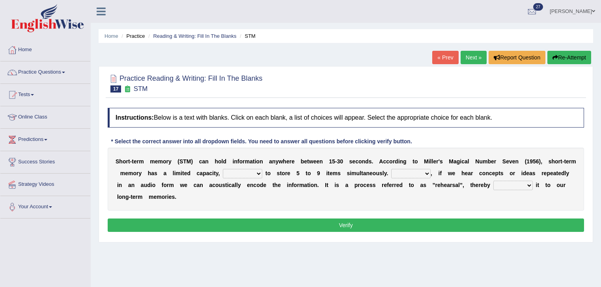
click at [190, 154] on div "S h o r t - t e r m m e m o r y ( S T M ) c a n h o l d i n f o r m a t i o n a…" at bounding box center [346, 179] width 476 height 63
drag, startPoint x: 156, startPoint y: 161, endPoint x: 216, endPoint y: 158, distance: 59.9
click at [225, 156] on div "S h o r t - t e r m m e m o r y ( S T M ) c a n h o l d i n f o r m a t i o n a…" at bounding box center [346, 179] width 476 height 63
click at [235, 175] on select "being able is able be able unable" at bounding box center [242, 173] width 39 height 9
select select "being able"
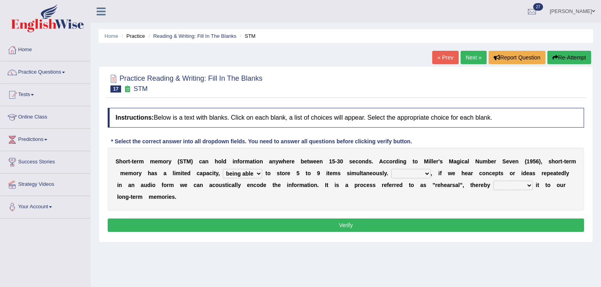
click at [223, 169] on select "being able is able be able unable" at bounding box center [242, 173] width 39 height 9
click at [412, 175] on select "However So Moreover Therefore" at bounding box center [410, 173] width 39 height 9
click at [391, 169] on select "However So Moreover Therefore" at bounding box center [410, 173] width 39 height 9
click at [417, 177] on select "However So Moreover Therefore" at bounding box center [410, 173] width 39 height 9
click at [391, 169] on select "However So Moreover Therefore" at bounding box center [410, 173] width 39 height 9
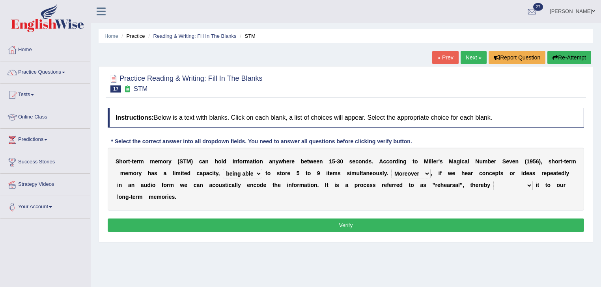
click at [412, 170] on select "However So Moreover Therefore" at bounding box center [410, 173] width 39 height 9
select select "However"
click at [391, 169] on select "However So Moreover Therefore" at bounding box center [410, 173] width 39 height 9
click at [505, 189] on select "commit commits commiting commited" at bounding box center [512, 185] width 39 height 9
click at [476, 199] on div "S h o r t - t e r m m e m o r y ( S T M ) c a n h o l d i n f o r m a t i o n a…" at bounding box center [346, 179] width 476 height 63
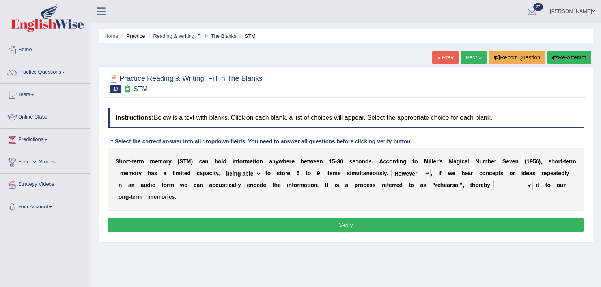
click at [504, 184] on select "commit commits commiting commited" at bounding box center [512, 185] width 39 height 9
select select "commits"
click at [493, 181] on select "commit commits commiting commited" at bounding box center [512, 185] width 39 height 9
click at [499, 219] on button "Verify" at bounding box center [346, 225] width 476 height 13
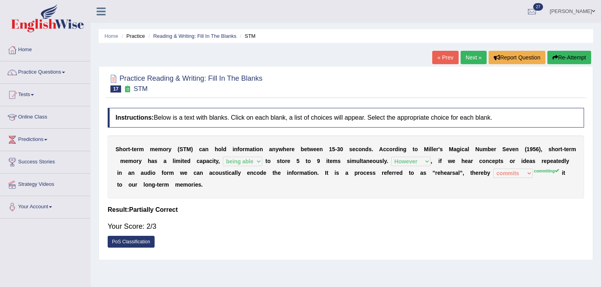
click at [573, 61] on button "Re-Attempt" at bounding box center [569, 57] width 44 height 13
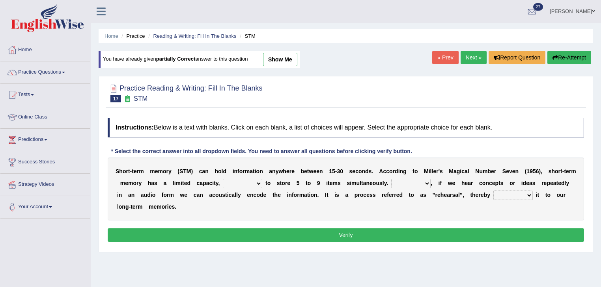
drag, startPoint x: 421, startPoint y: 179, endPoint x: 415, endPoint y: 183, distance: 6.8
click at [419, 180] on select "However So Moreover Therefore" at bounding box center [410, 183] width 39 height 9
select select "However"
click at [391, 179] on select "However So Moreover Therefore" at bounding box center [410, 183] width 39 height 9
click at [236, 177] on div "S h o r t - t e r m m e m o r y ( S T M ) c a n h o l d i n f o r m a t i o n a…" at bounding box center [346, 189] width 476 height 63
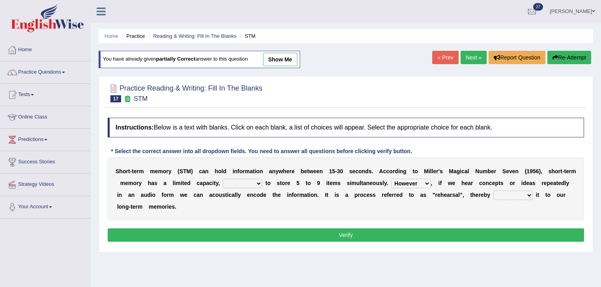
click at [227, 183] on select "being able is able be able unable" at bounding box center [242, 183] width 39 height 9
select select "being able"
click at [223, 179] on select "being able is able be able unable" at bounding box center [242, 183] width 39 height 9
click at [511, 196] on select "commit commits commiting commited" at bounding box center [512, 195] width 39 height 9
select select "commiting"
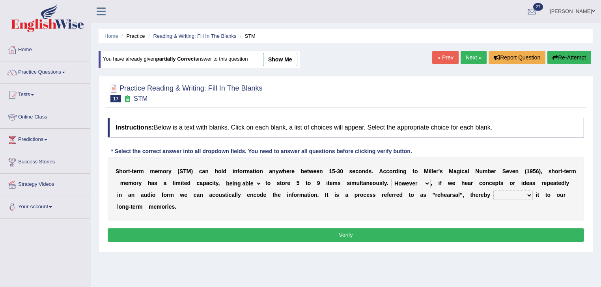
click at [493, 191] on select "commit commits commiting commited" at bounding box center [512, 195] width 39 height 9
click at [508, 235] on button "Verify" at bounding box center [346, 235] width 476 height 13
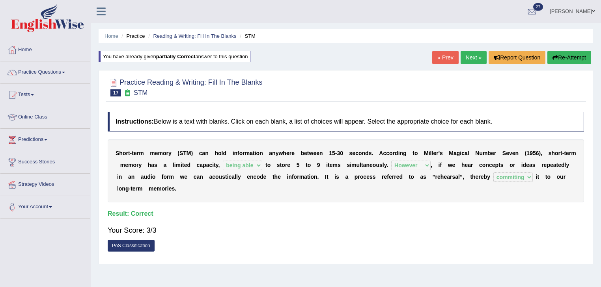
click at [460, 60] on link "Next »" at bounding box center [473, 57] width 26 height 13
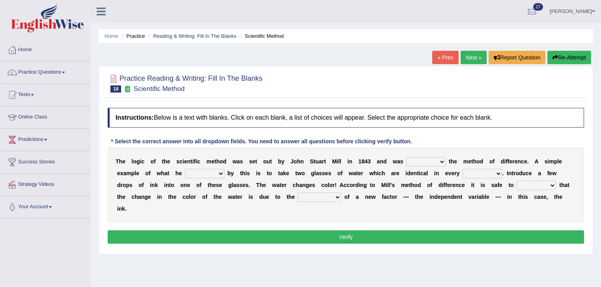
click at [424, 161] on select "pointed claimed demanded named" at bounding box center [425, 161] width 39 height 9
select select "pointed"
click at [406, 157] on select "pointed claimed demanded named" at bounding box center [425, 161] width 39 height 9
click at [432, 163] on select "pointed claimed demanded named" at bounding box center [425, 161] width 39 height 9
drag, startPoint x: 470, startPoint y: 110, endPoint x: 480, endPoint y: 140, distance: 31.5
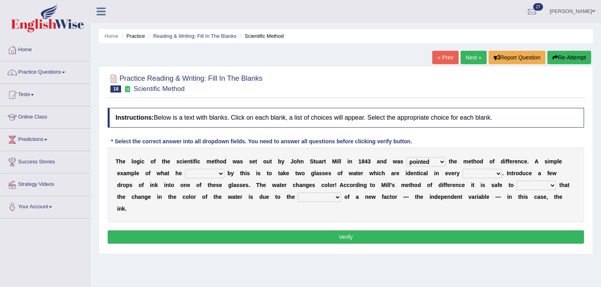
click at [471, 112] on h4 "Instructions: Below is a text with blanks. Click on each blank, a list of choic…" at bounding box center [346, 118] width 476 height 20
click at [476, 173] on select "thought identity measure respect" at bounding box center [481, 173] width 39 height 9
click at [496, 140] on div "Instructions: Below is a text with blanks. Click on each blank, a list of choic…" at bounding box center [346, 177] width 480 height 146
click at [470, 177] on select "thought identity measure respect" at bounding box center [481, 173] width 39 height 9
click at [480, 137] on div "Instructions: Below is a text with blanks. Click on each blank, a list of choic…" at bounding box center [346, 177] width 480 height 146
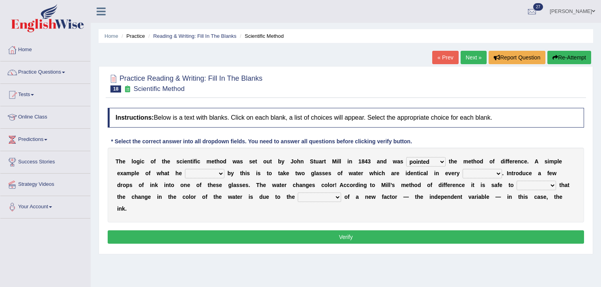
click at [439, 157] on select "pointed claimed demanded named" at bounding box center [425, 161] width 39 height 9
click at [469, 121] on h4 "Instructions: Below is a text with blanks. Click on each blank, a list of choic…" at bounding box center [346, 118] width 476 height 20
click at [472, 165] on div "T h e l o g i c o f t h e s c i e n t i f i c m e t h o d w a s s e t o u t b y…" at bounding box center [346, 185] width 476 height 75
click at [194, 172] on select "capped charged found meant" at bounding box center [204, 173] width 39 height 9
select select "meant"
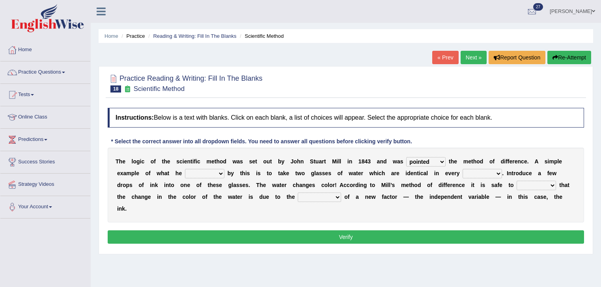
click at [185, 169] on select "capped charged found meant" at bounding box center [204, 173] width 39 height 9
click at [212, 175] on select "capped charged found meant" at bounding box center [204, 173] width 39 height 9
click at [185, 169] on select "capped charged found meant" at bounding box center [204, 173] width 39 height 9
click at [474, 174] on select "thought identity measure respect" at bounding box center [481, 173] width 39 height 9
click at [193, 179] on div "T h e l o g i c o f t h e s c i e n t i f i c m e t h o d w a s s e t o u t b y…" at bounding box center [346, 185] width 476 height 75
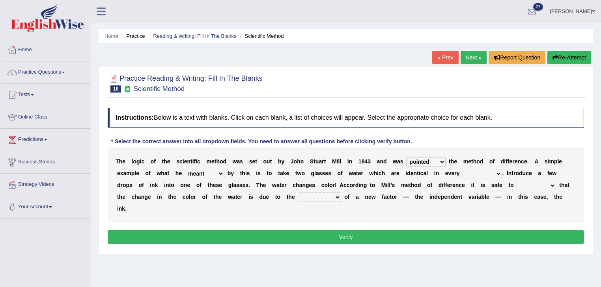
click at [199, 172] on select "capped charged found meant" at bounding box center [204, 173] width 39 height 9
drag, startPoint x: 327, startPoint y: 194, endPoint x: 331, endPoint y: 192, distance: 4.2
click at [327, 194] on select "introduction magnitude preparation purification" at bounding box center [319, 197] width 43 height 9
click at [470, 176] on select "thought identity measure respect" at bounding box center [481, 173] width 39 height 9
drag, startPoint x: 433, startPoint y: 196, endPoint x: 370, endPoint y: 187, distance: 63.2
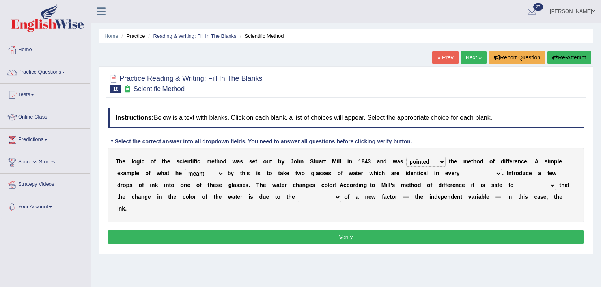
click at [432, 196] on b "n" at bounding box center [433, 197] width 4 height 6
click at [485, 173] on select "thought identity measure respect" at bounding box center [481, 173] width 39 height 9
click at [396, 215] on div "T h e l o g i c o f t h e s c i e n t i f i c m e t h o d w a s s e t o u t b y…" at bounding box center [346, 185] width 476 height 75
drag, startPoint x: 370, startPoint y: 177, endPoint x: 440, endPoint y: 168, distance: 70.3
click at [421, 169] on div "T h e l o g i c o f t h e s c i e n t i f i c m e t h o d w a s s e t o u t b y…" at bounding box center [346, 185] width 476 height 75
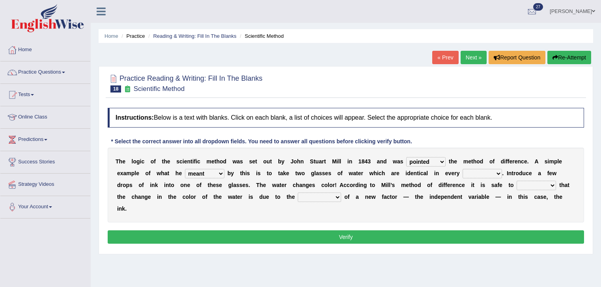
click at [481, 169] on select "thought identity measure respect" at bounding box center [481, 173] width 39 height 9
select select "measure"
click at [462, 169] on select "thought identity measure respect" at bounding box center [481, 173] width 39 height 9
click at [522, 188] on select "assume discuss prefer acclaim" at bounding box center [535, 185] width 39 height 9
click at [491, 173] on select "thought identity measure respect" at bounding box center [481, 173] width 39 height 9
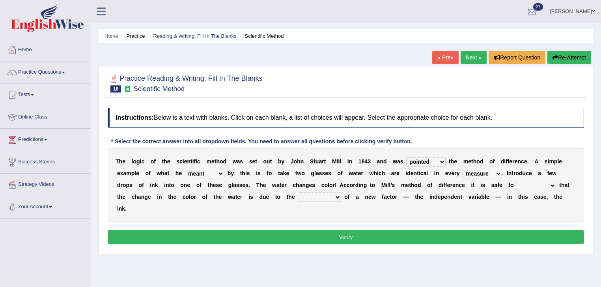
click at [547, 170] on b "f" at bounding box center [548, 173] width 2 height 6
click at [496, 178] on div "T h e l o g i c o f t h e s c i e n t i f i c m e t h o d w a s s e t o u t b y…" at bounding box center [346, 185] width 476 height 75
click at [485, 172] on select "thought identity measure respect" at bounding box center [481, 173] width 39 height 9
click at [527, 161] on b "." at bounding box center [528, 161] width 2 height 6
click at [536, 189] on select "assume discuss prefer acclaim" at bounding box center [535, 185] width 39 height 9
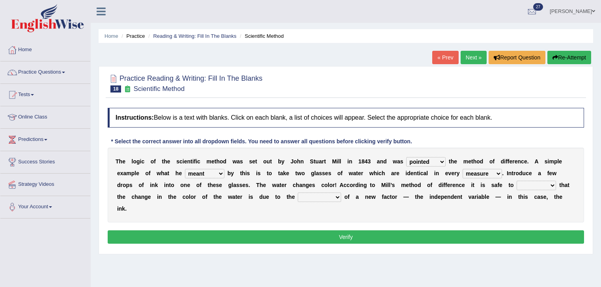
select select "assume"
click at [516, 181] on select "assume discuss prefer acclaim" at bounding box center [535, 185] width 39 height 9
click at [312, 200] on select "introduction magnitude preparation purification" at bounding box center [319, 197] width 43 height 9
select select "purification"
click at [298, 193] on select "introduction magnitude preparation purification" at bounding box center [319, 197] width 43 height 9
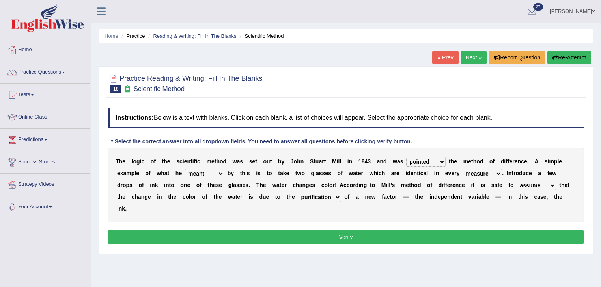
click at [325, 239] on button "Verify" at bounding box center [346, 237] width 476 height 13
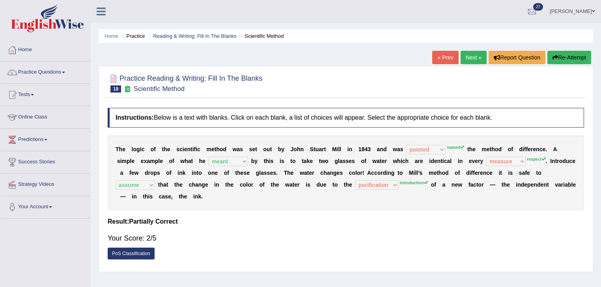
drag, startPoint x: 561, startPoint y: 49, endPoint x: 555, endPoint y: 48, distance: 6.4
click at [561, 49] on div "Home Practice Reading & Writing: Fill In The Blanks Scientific Method « Prev Ne…" at bounding box center [346, 197] width 510 height 394
click at [560, 51] on button "Re-Attempt" at bounding box center [569, 57] width 44 height 13
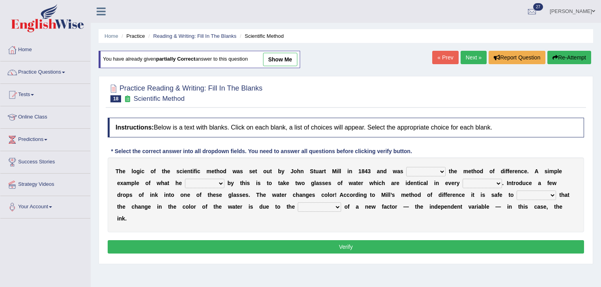
click at [427, 175] on select "pointed claimed demanded named" at bounding box center [425, 171] width 39 height 9
select select "named"
click at [406, 167] on select "pointed claimed demanded named" at bounding box center [425, 171] width 39 height 9
click at [213, 181] on select "capped charged found meant" at bounding box center [204, 183] width 39 height 9
select select "meant"
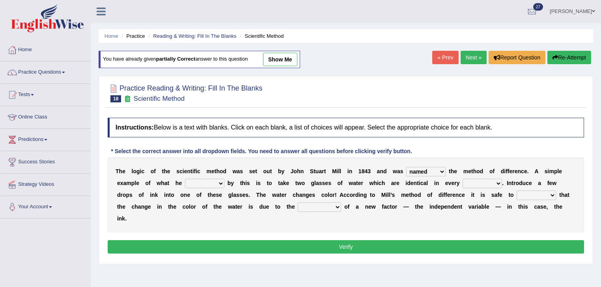
click at [185, 179] on select "capped charged found meant" at bounding box center [204, 183] width 39 height 9
click at [550, 195] on select "assume discuss prefer acclaim" at bounding box center [535, 195] width 39 height 9
select select "assume"
click at [516, 191] on select "assume discuss prefer acclaim" at bounding box center [535, 195] width 39 height 9
click at [468, 182] on select "thought identity measure respect" at bounding box center [481, 183] width 39 height 9
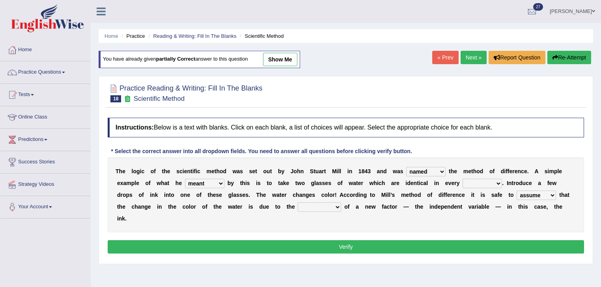
select select "identity"
click at [462, 179] on select "thought identity measure respect" at bounding box center [481, 183] width 39 height 9
click at [308, 206] on select "introduction magnitude preparation purification" at bounding box center [319, 207] width 43 height 9
select select "magnitude"
click at [298, 203] on select "introduction magnitude preparation purification" at bounding box center [319, 207] width 43 height 9
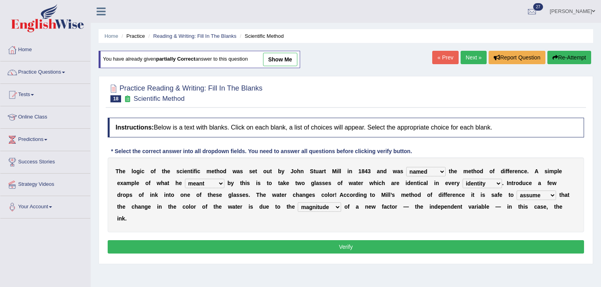
click at [328, 243] on button "Verify" at bounding box center [346, 246] width 476 height 13
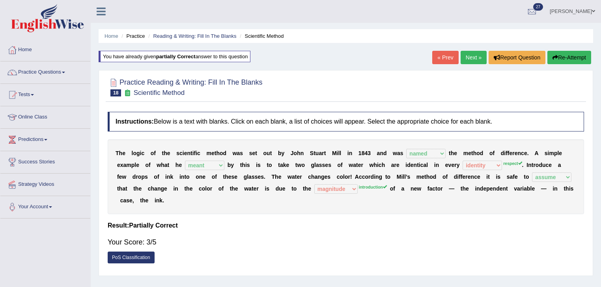
drag, startPoint x: 571, startPoint y: 55, endPoint x: 548, endPoint y: 55, distance: 22.9
click at [570, 55] on button "Re-Attempt" at bounding box center [569, 57] width 44 height 13
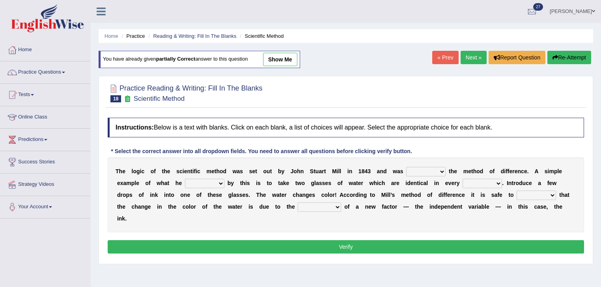
drag, startPoint x: 436, startPoint y: 174, endPoint x: 450, endPoint y: 178, distance: 15.0
click at [443, 177] on div "T h e l o g i c o f t h e s c i e n t i f i c m e t h o d w a s s e t o u t b y…" at bounding box center [346, 195] width 476 height 75
click at [471, 184] on select "thought identity measure respect" at bounding box center [481, 183] width 39 height 9
select select "respect"
click at [462, 179] on select "thought identity measure respect" at bounding box center [481, 183] width 39 height 9
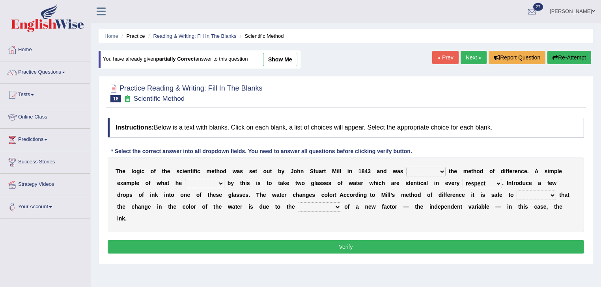
click at [437, 171] on select "pointed claimed demanded named" at bounding box center [425, 171] width 39 height 9
select select "named"
click at [406, 167] on select "pointed claimed demanded named" at bounding box center [425, 171] width 39 height 9
click at [533, 197] on select "assume discuss prefer acclaim" at bounding box center [535, 195] width 39 height 9
select select "assume"
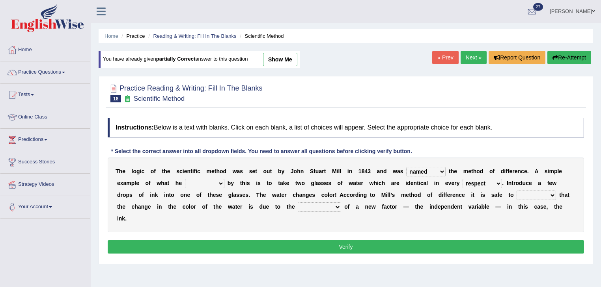
click at [516, 191] on select "assume discuss prefer acclaim" at bounding box center [535, 195] width 39 height 9
click at [218, 186] on select "capped charged found meant" at bounding box center [204, 183] width 39 height 9
select select "meant"
click at [185, 179] on select "capped charged found meant" at bounding box center [204, 183] width 39 height 9
click at [320, 208] on select "introduction magnitude preparation purification" at bounding box center [319, 207] width 43 height 9
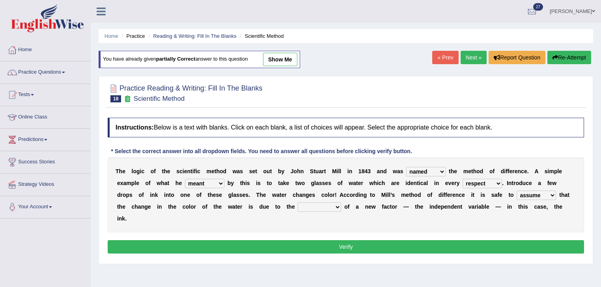
select select "introduction"
click at [298, 203] on select "introduction magnitude preparation purification" at bounding box center [319, 207] width 43 height 9
click at [332, 249] on button "Verify" at bounding box center [346, 246] width 476 height 13
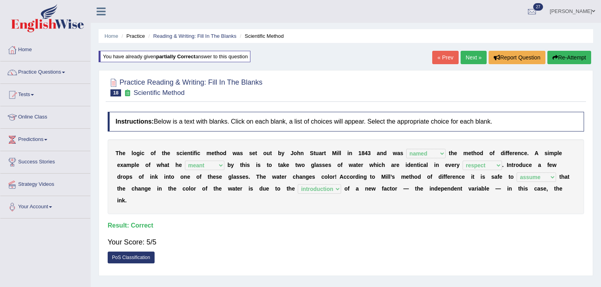
click at [474, 55] on link "Next »" at bounding box center [473, 57] width 26 height 13
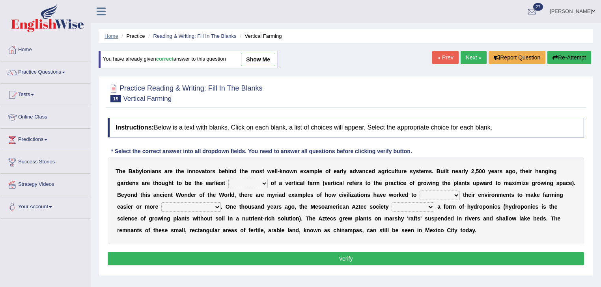
click at [117, 34] on link "Home" at bounding box center [111, 36] width 14 height 6
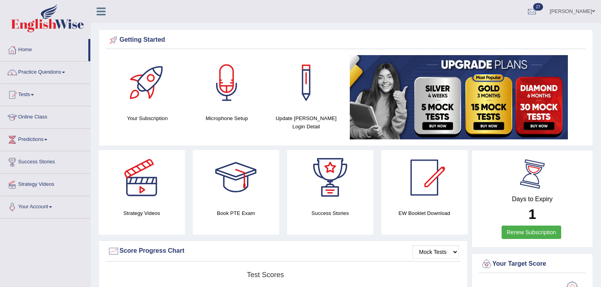
scroll to position [158, 0]
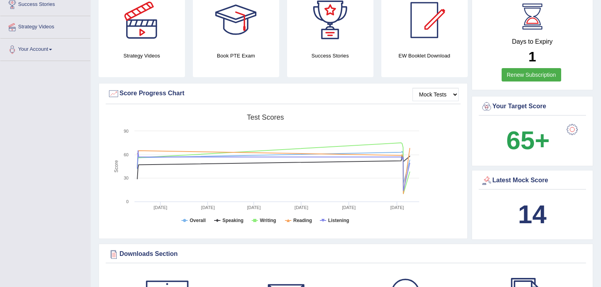
click at [541, 42] on h4 "Days to Expiry" at bounding box center [532, 41] width 104 height 7
click at [531, 73] on link "Renew Subscription" at bounding box center [531, 74] width 60 height 13
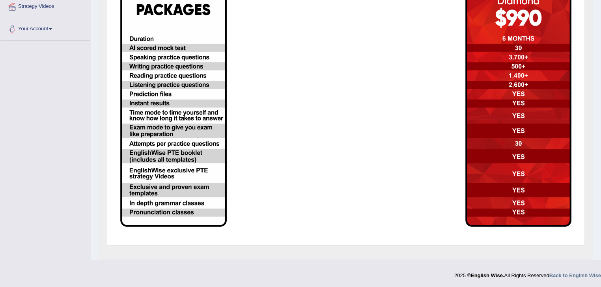
click at [182, 85] on img at bounding box center [173, 107] width 106 height 239
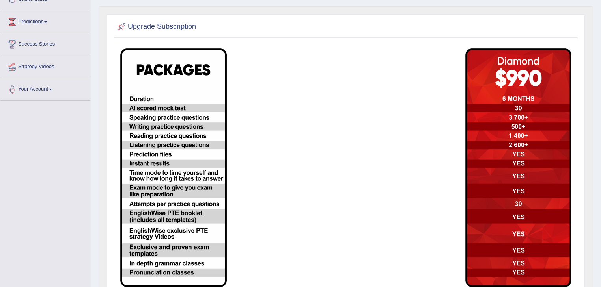
scroll to position [52, 0]
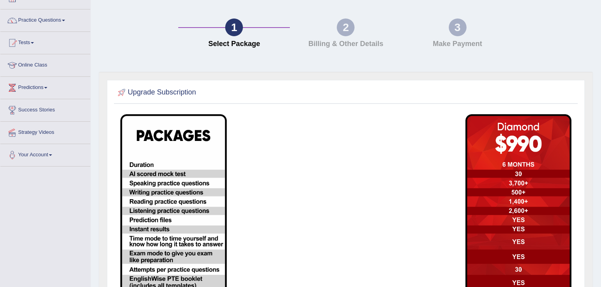
click at [349, 25] on div "2" at bounding box center [346, 28] width 18 height 18
click at [202, 205] on img at bounding box center [173, 233] width 106 height 239
drag, startPoint x: 203, startPoint y: 204, endPoint x: 210, endPoint y: 203, distance: 7.5
click at [205, 203] on img at bounding box center [173, 233] width 106 height 239
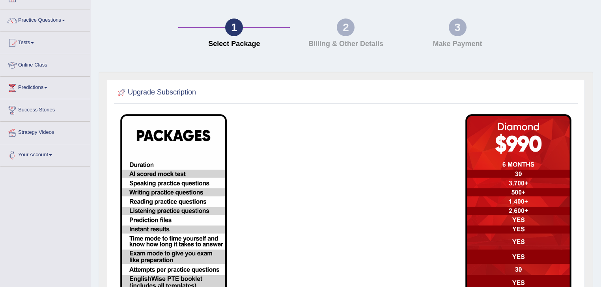
drag, startPoint x: 448, startPoint y: 190, endPoint x: 431, endPoint y: 192, distance: 17.6
click at [448, 191] on td at bounding box center [403, 233] width 115 height 247
drag, startPoint x: 431, startPoint y: 192, endPoint x: 363, endPoint y: 203, distance: 69.1
click at [431, 192] on td at bounding box center [403, 233] width 115 height 247
drag, startPoint x: 363, startPoint y: 203, endPoint x: 348, endPoint y: 208, distance: 15.7
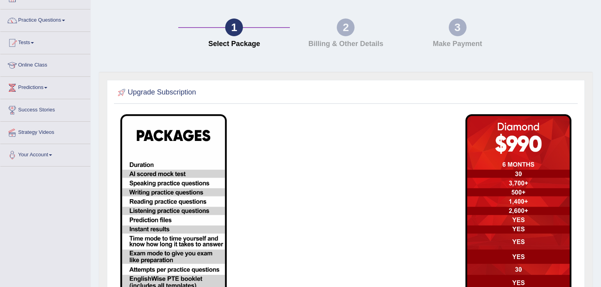
click at [351, 207] on td at bounding box center [403, 233] width 115 height 247
click at [330, 210] on td at bounding box center [288, 233] width 115 height 247
drag, startPoint x: 330, startPoint y: 210, endPoint x: 366, endPoint y: 0, distance: 212.6
click at [331, 208] on td at bounding box center [288, 233] width 115 height 247
click at [348, 15] on div "1 Select Package 2 Billing & Other Details 3 Make Payment" at bounding box center [346, 35] width 502 height 73
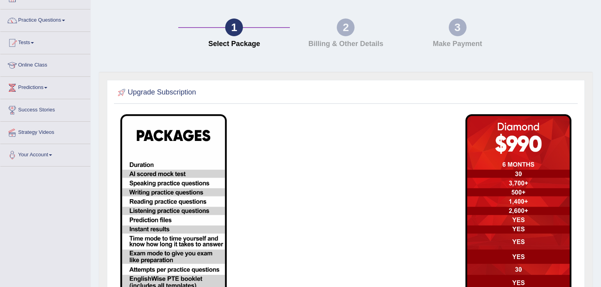
drag, startPoint x: 348, startPoint y: 18, endPoint x: 392, endPoint y: 21, distance: 43.9
click at [361, 19] on div "1 Select Package 2 Billing & Other Details 3 Make Payment" at bounding box center [346, 35] width 502 height 73
click at [441, 32] on div "3 Make Payment" at bounding box center [458, 35] width 112 height 33
click at [545, 194] on img at bounding box center [518, 233] width 106 height 239
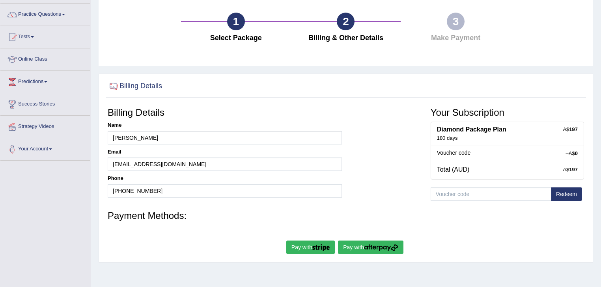
scroll to position [95, 0]
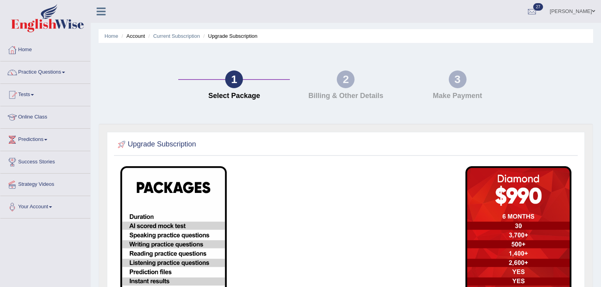
click at [351, 95] on h4 "Billing & Other Details" at bounding box center [346, 96] width 104 height 8
click at [428, 86] on div "3 Make Payment" at bounding box center [458, 87] width 112 height 33
